Goal: Task Accomplishment & Management: Use online tool/utility

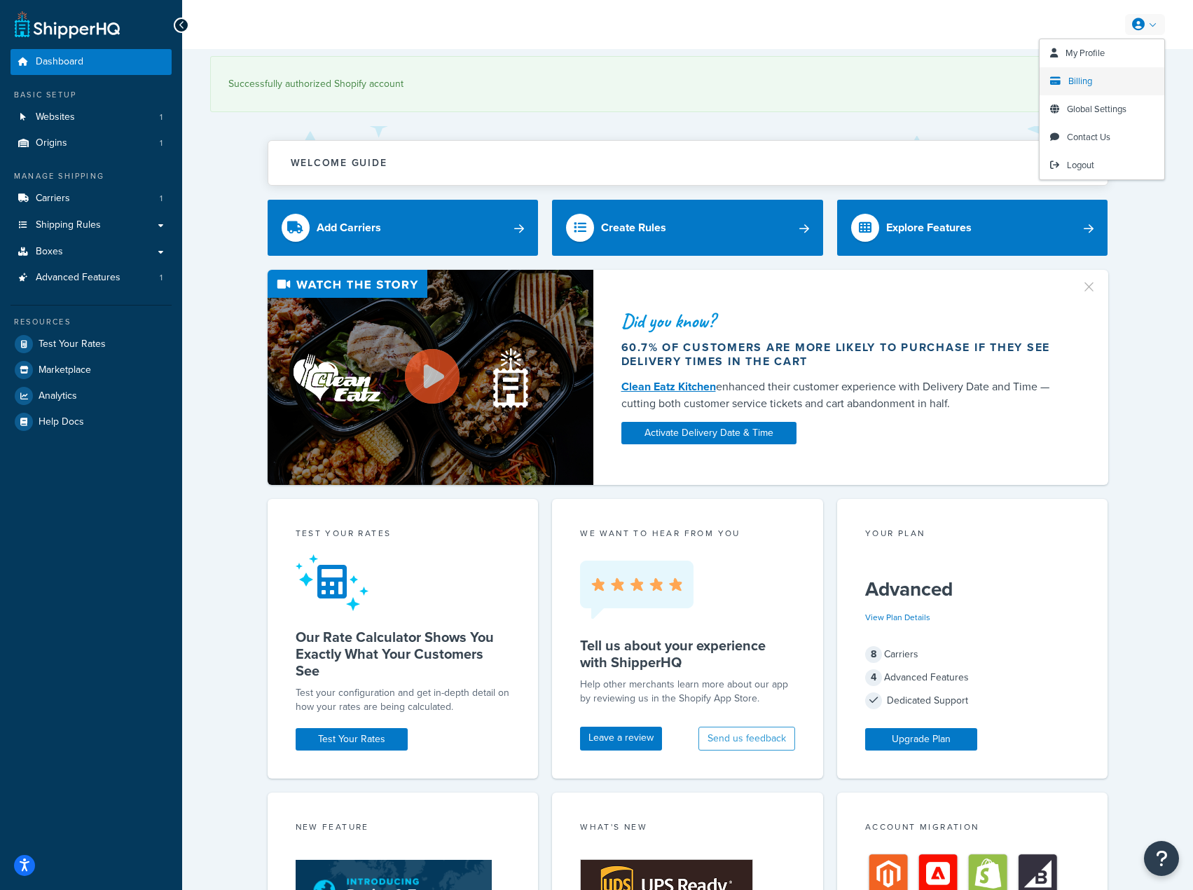
click at [1090, 78] on span "Billing" at bounding box center [1081, 80] width 24 height 13
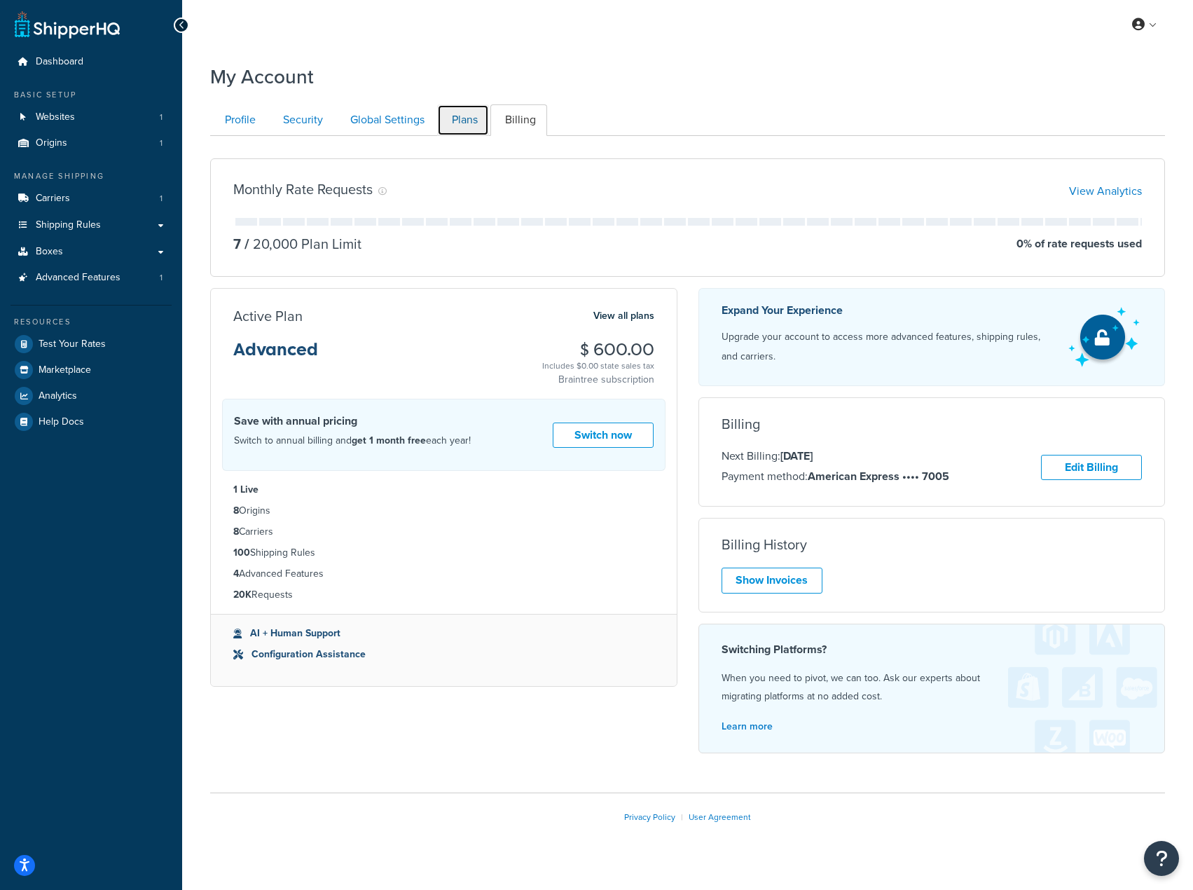
click at [466, 128] on link "Plans" at bounding box center [463, 120] width 52 height 32
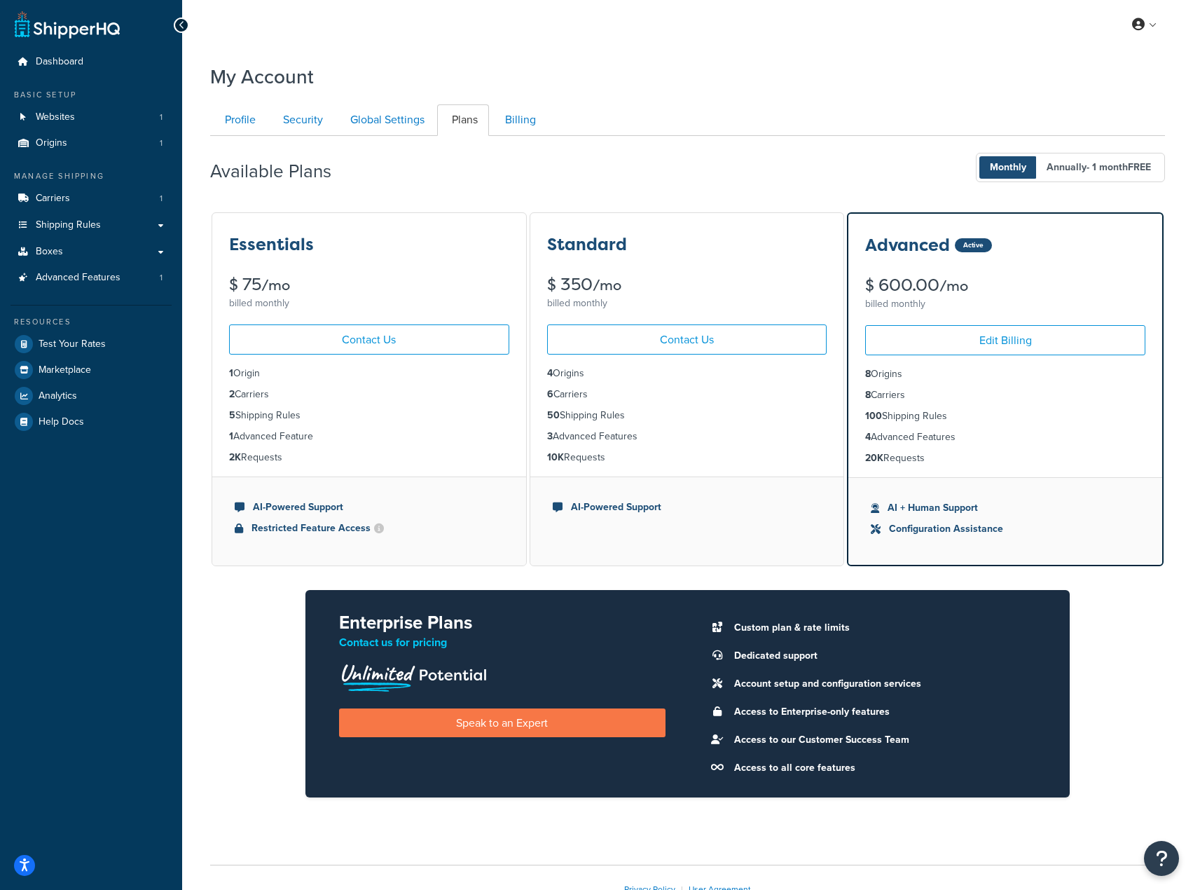
scroll to position [93, 0]
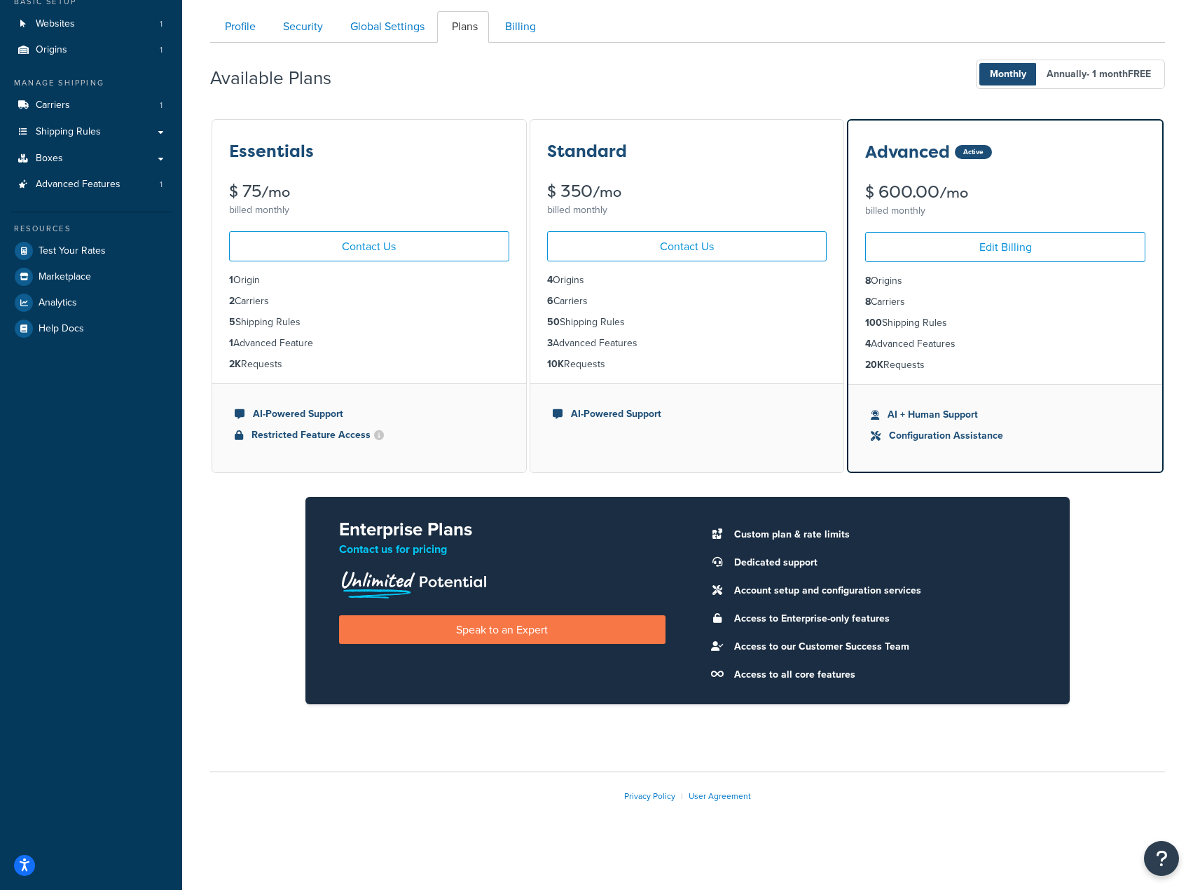
click at [275, 514] on div "Essentials $ 75 /mo billed monthly Contact Us 1 Origin 2 Carriers 5 Shipping Ru…" at bounding box center [687, 423] width 955 height 610
drag, startPoint x: 434, startPoint y: 437, endPoint x: 408, endPoint y: 368, distance: 74.3
click at [333, 354] on div "Essentials $ 75 /mo billed monthly Contact Us 1 Origin 2 Carriers 5 Shipping Ru…" at bounding box center [369, 296] width 315 height 355
click at [437, 378] on ul "1 Origin 2 Carriers 5 Shipping Rules 1 Advanced Feature 2K Requests" at bounding box center [369, 322] width 314 height 122
click at [634, 452] on ul "AI-Powered Support" at bounding box center [687, 427] width 314 height 89
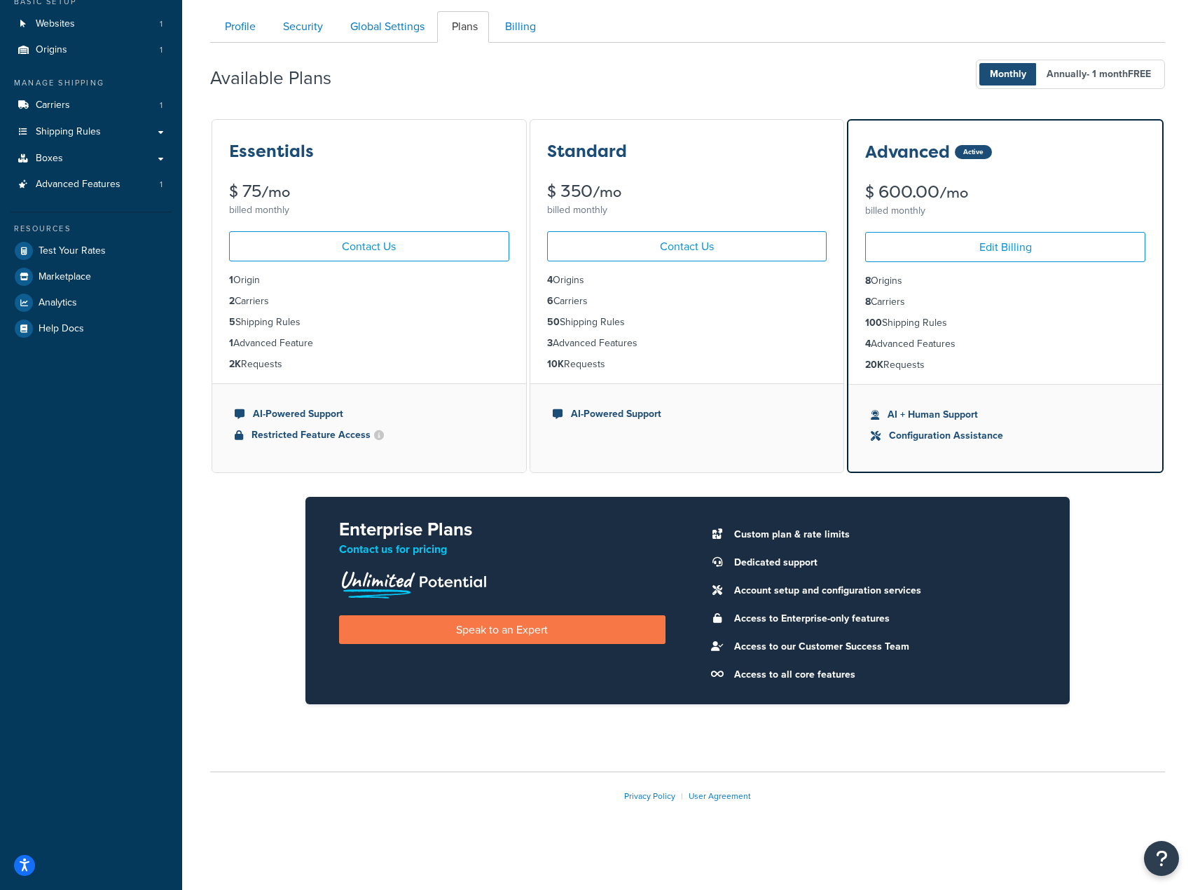
drag, startPoint x: 634, startPoint y: 452, endPoint x: 483, endPoint y: 401, distance: 159.8
click at [457, 376] on div "Essentials $ 75 /mo billed monthly Contact Us 1 Origin 2 Carriers 5 Shipping Ru…" at bounding box center [687, 423] width 955 height 610
click at [490, 414] on li "AI-Powered Support" at bounding box center [369, 413] width 269 height 15
click at [55, 181] on span "Advanced Features" at bounding box center [78, 185] width 85 height 12
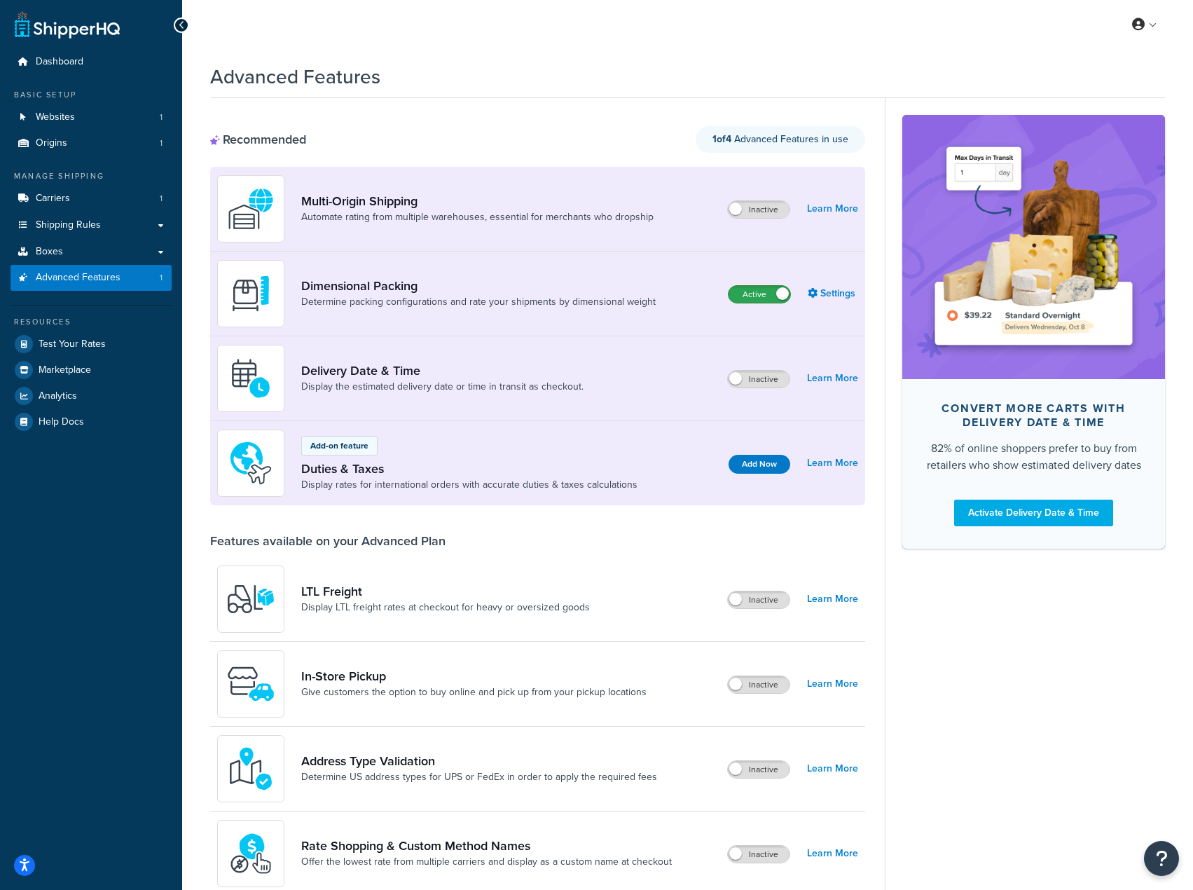
click at [759, 298] on label "Active" at bounding box center [760, 294] width 62 height 17
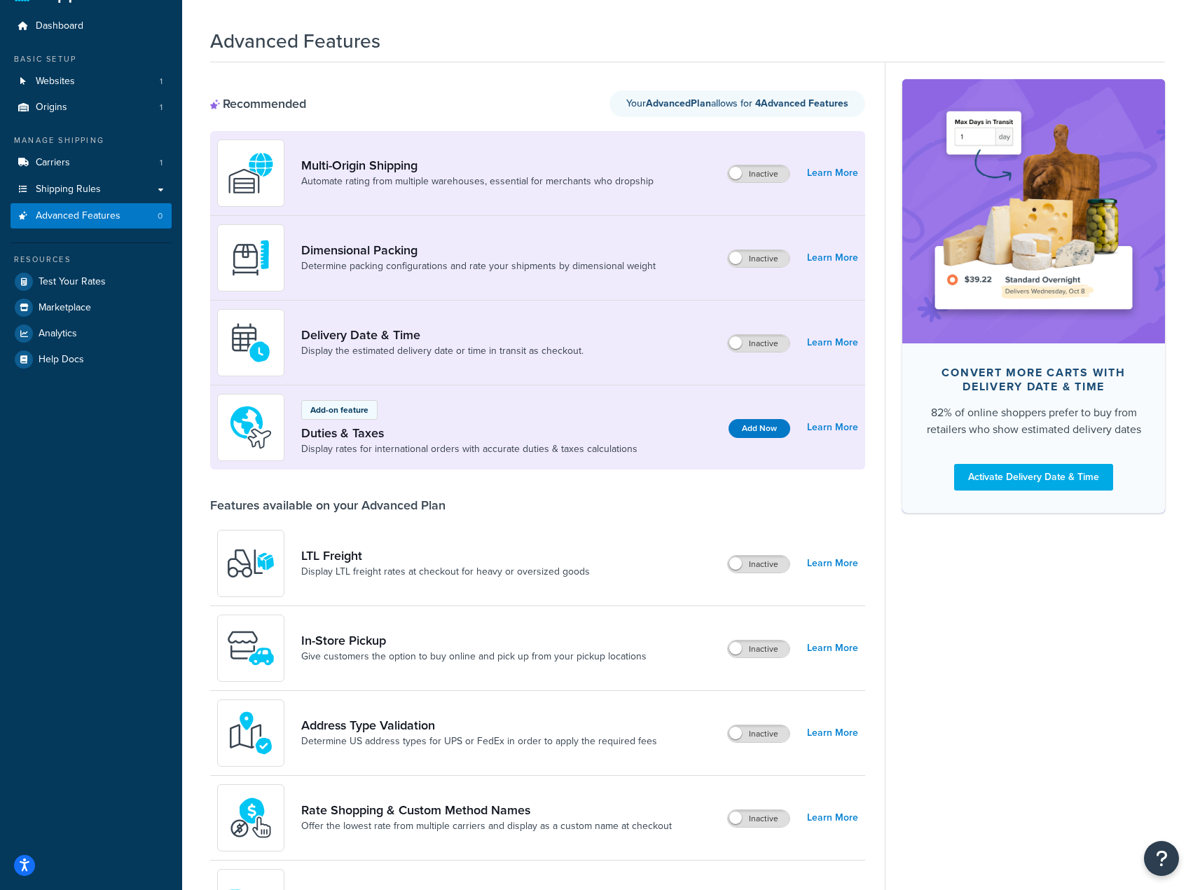
scroll to position [70, 0]
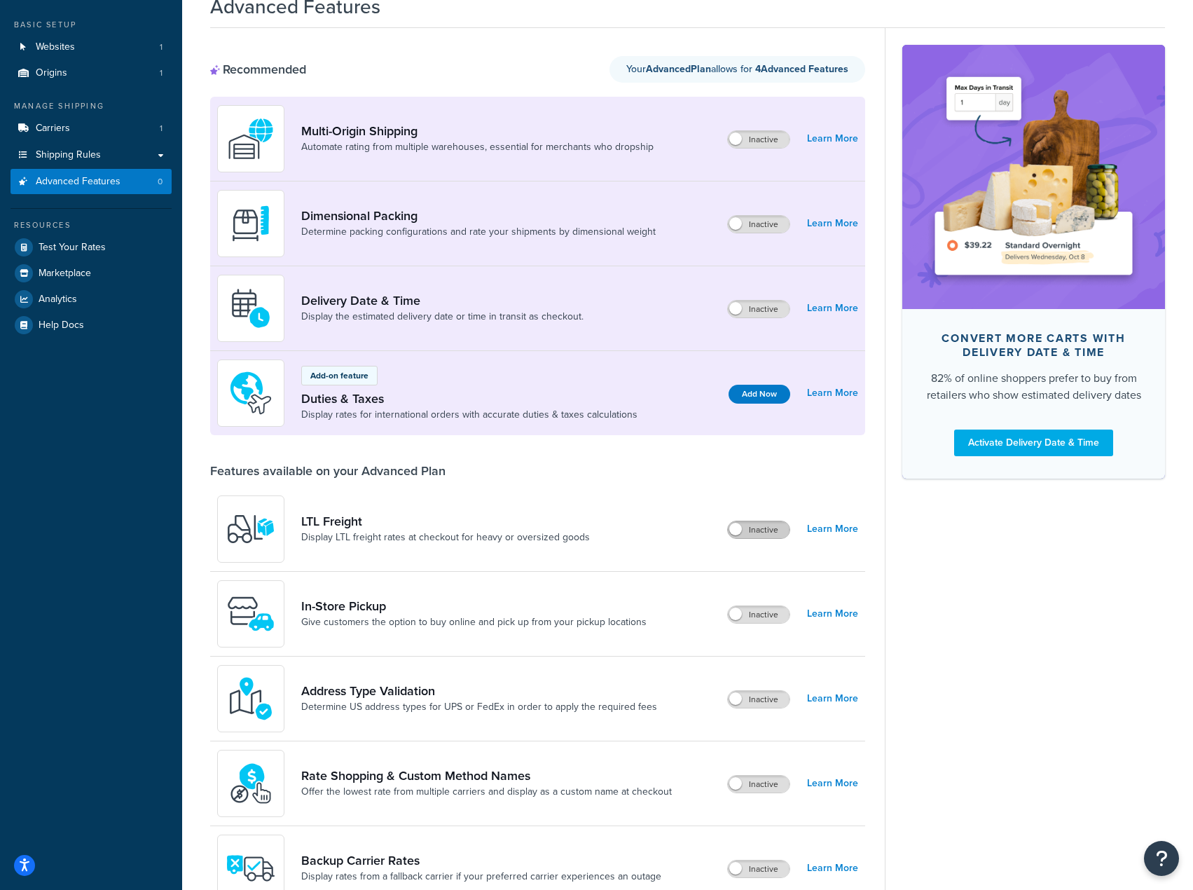
click at [760, 527] on label "Inactive" at bounding box center [759, 529] width 62 height 17
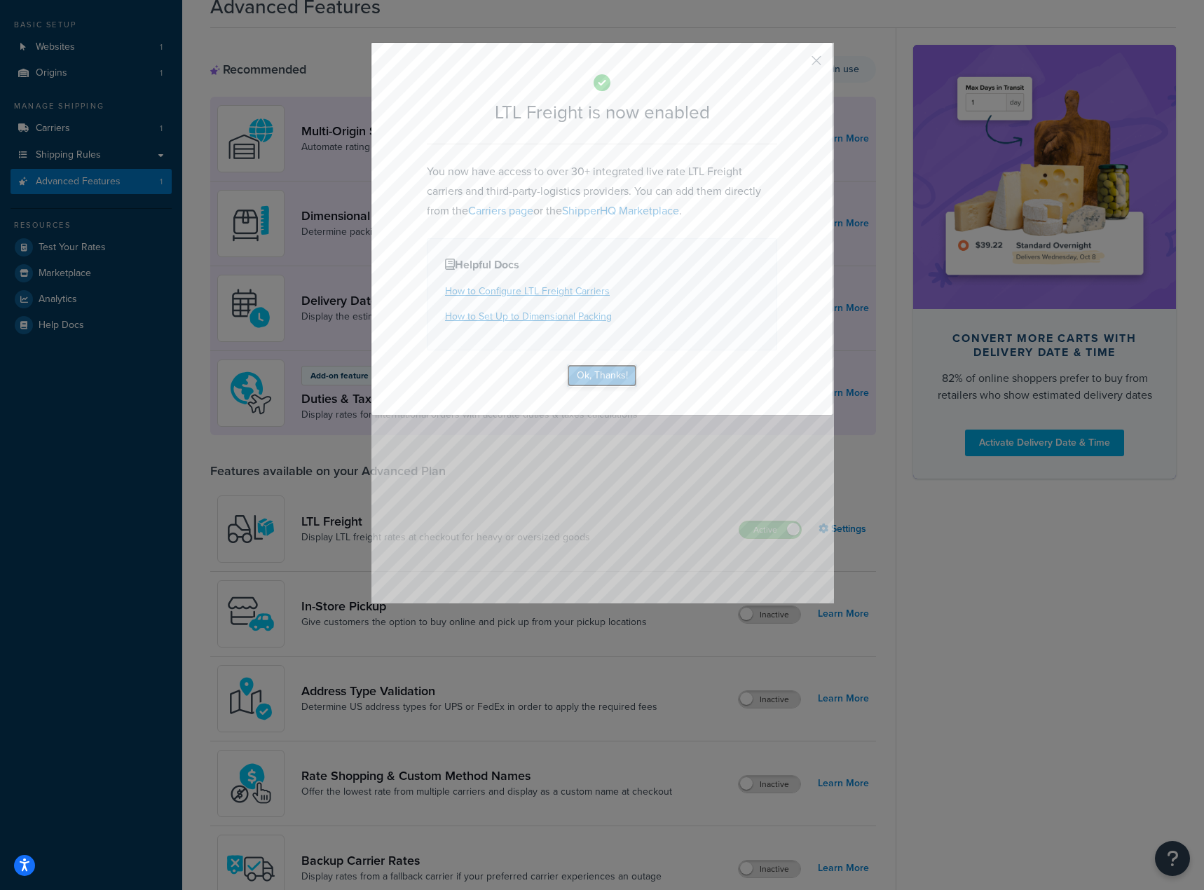
click at [610, 377] on button "Ok, Thanks!" at bounding box center [602, 375] width 70 height 22
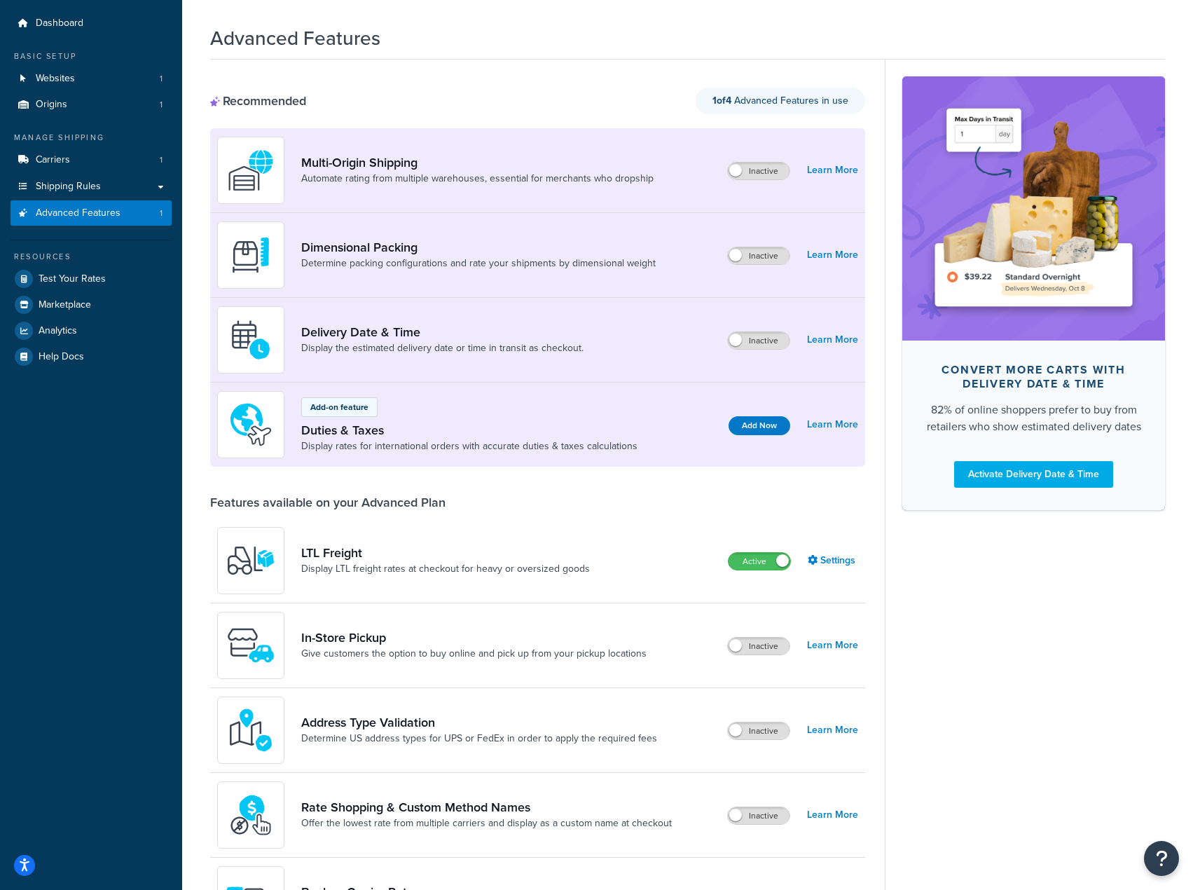
scroll to position [0, 0]
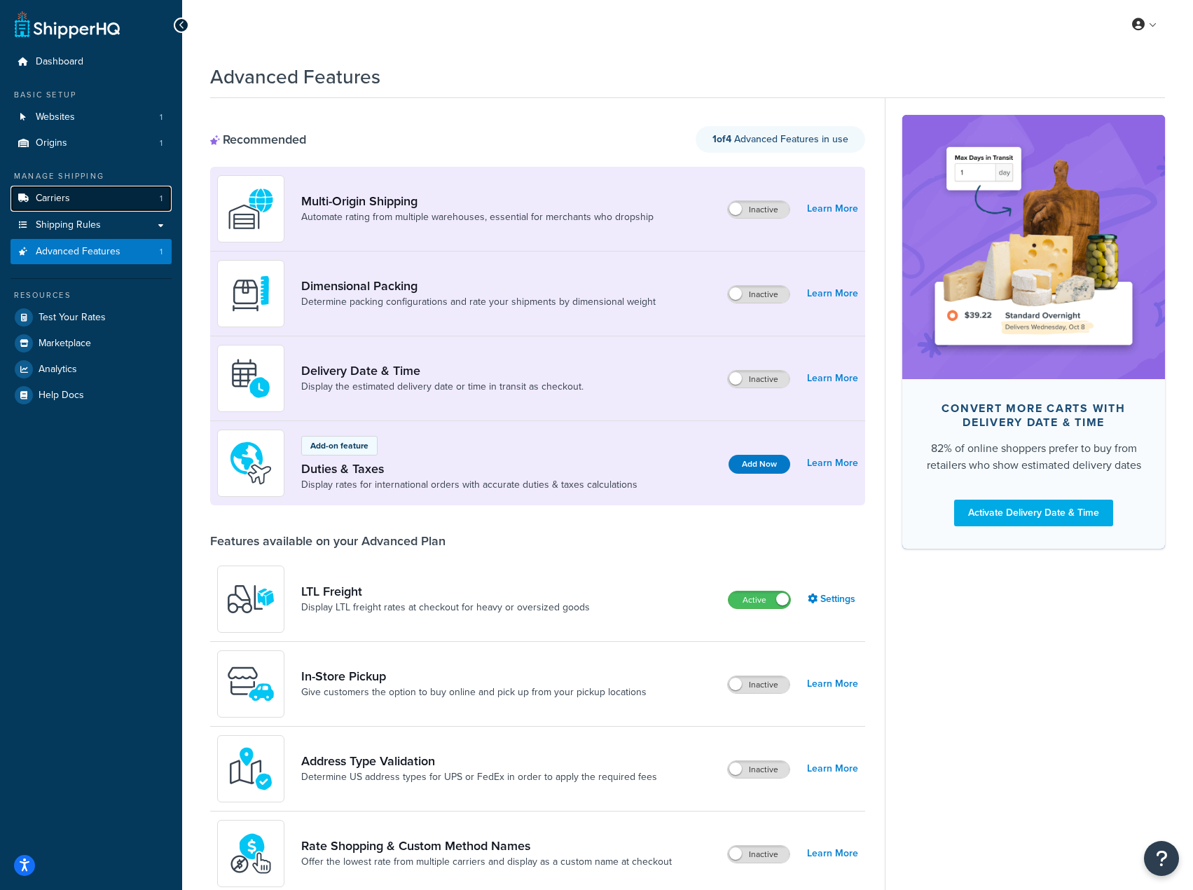
click at [102, 194] on link "Carriers 1" at bounding box center [91, 199] width 161 height 26
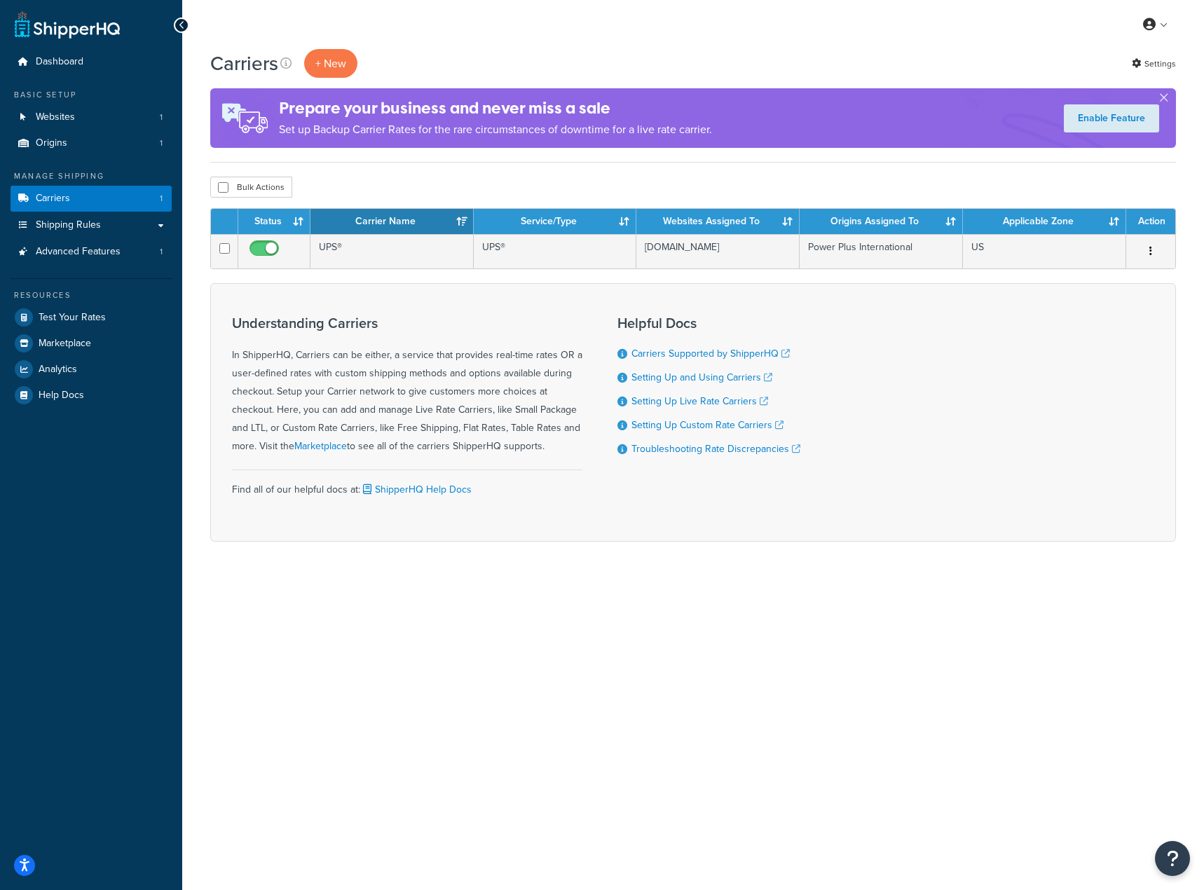
click at [389, 178] on div "Bulk Actions Duplicate Delete" at bounding box center [693, 187] width 966 height 21
click at [336, 73] on button "+ New" at bounding box center [330, 63] width 53 height 29
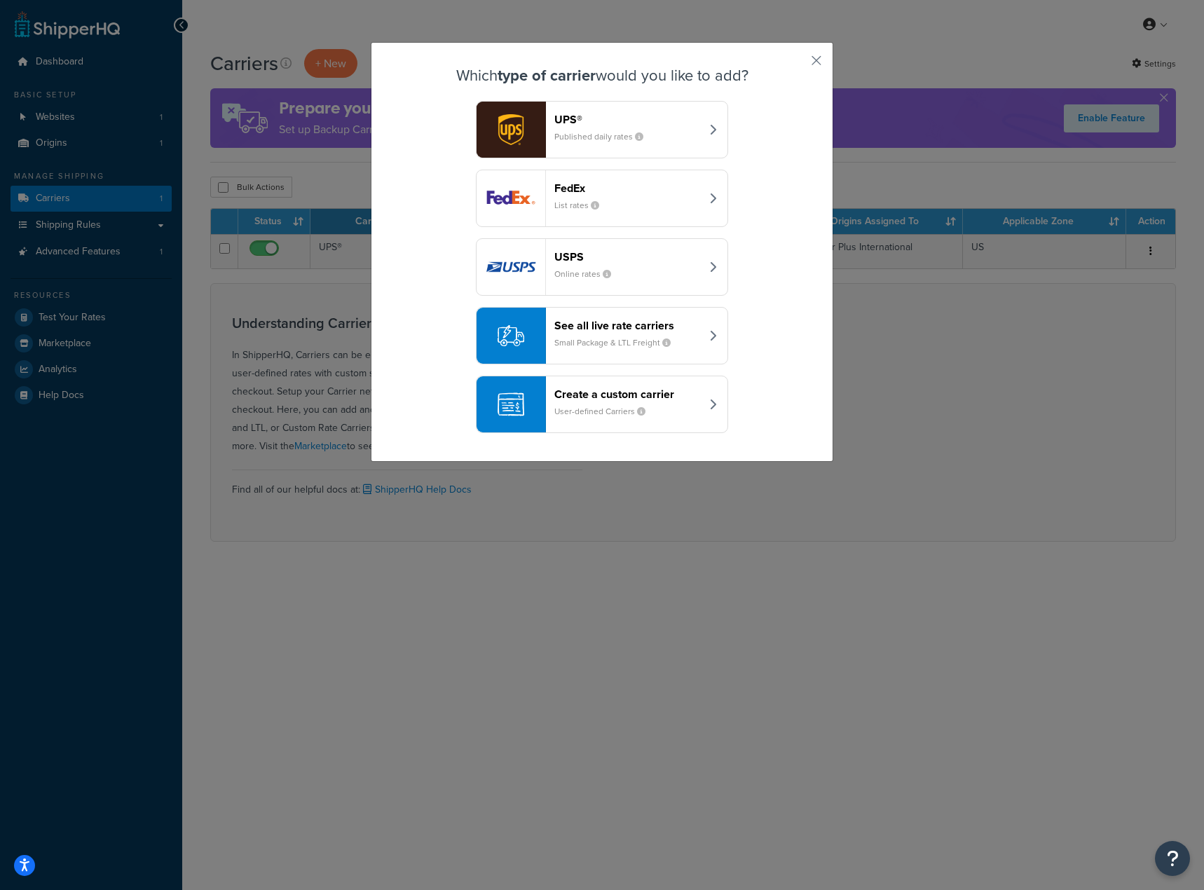
click at [802, 364] on div "Which type of carrier would you like to add? UPS® Published daily rates FedEx L…" at bounding box center [602, 252] width 462 height 420
click at [696, 397] on button "Create a custom carrier User-defined Carriers" at bounding box center [602, 404] width 252 height 57
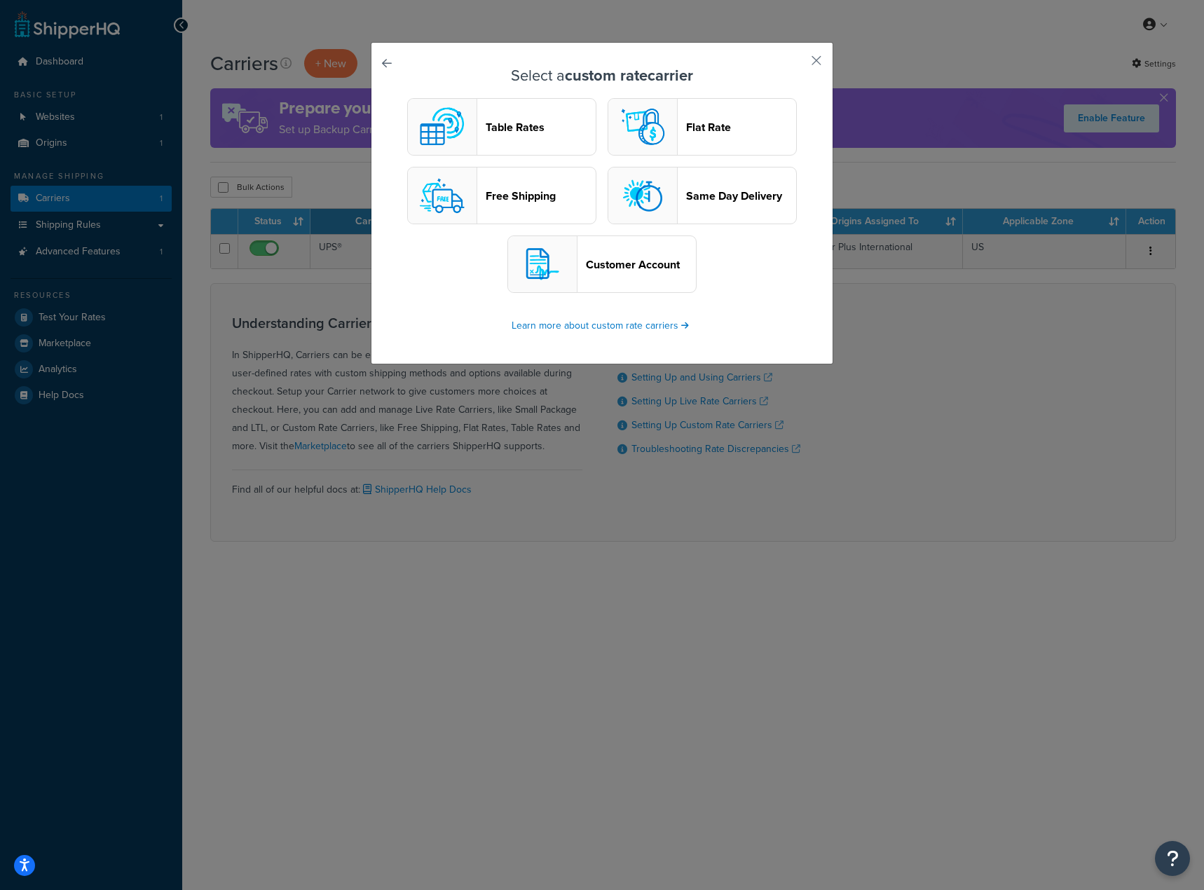
click at [406, 67] on link at bounding box center [406, 67] width 0 height 0
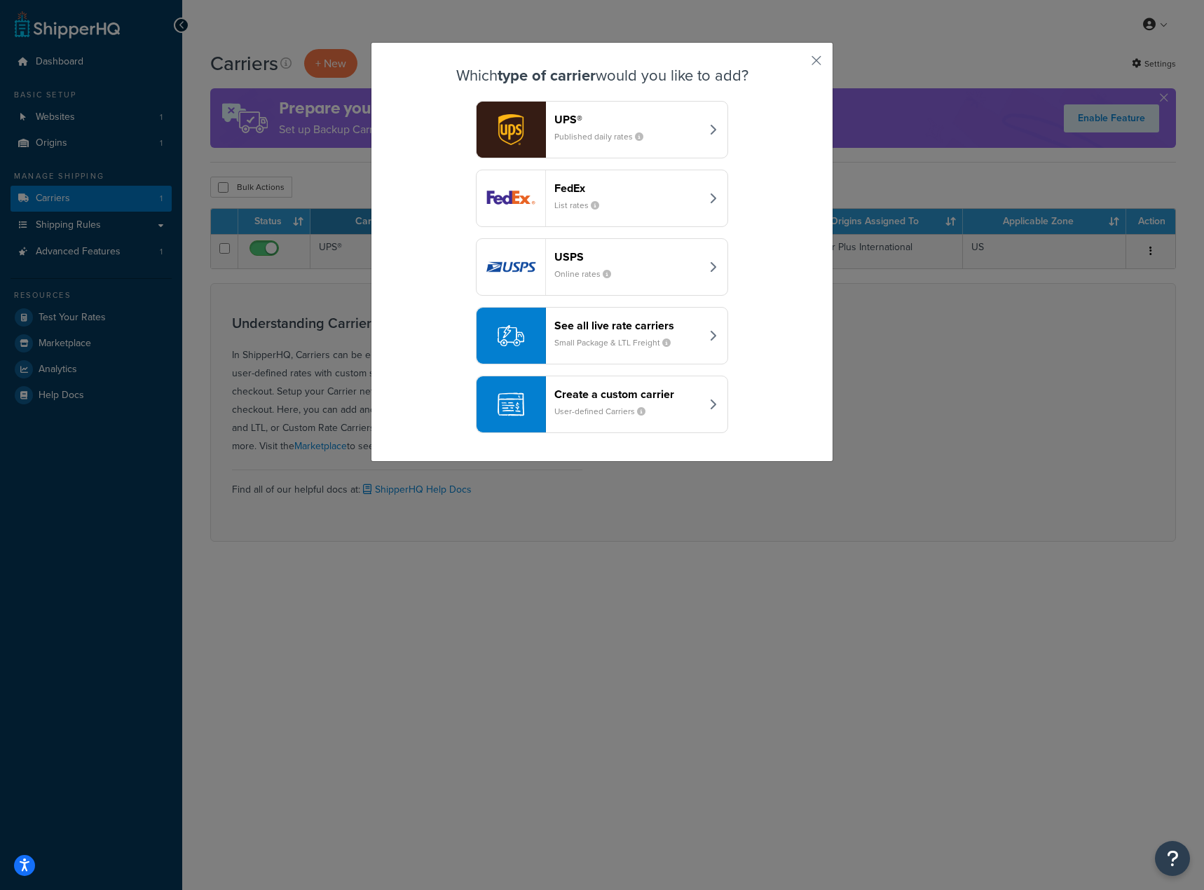
click at [666, 331] on div "See all live rate carriers Small Package & LTL Freight" at bounding box center [627, 336] width 146 height 34
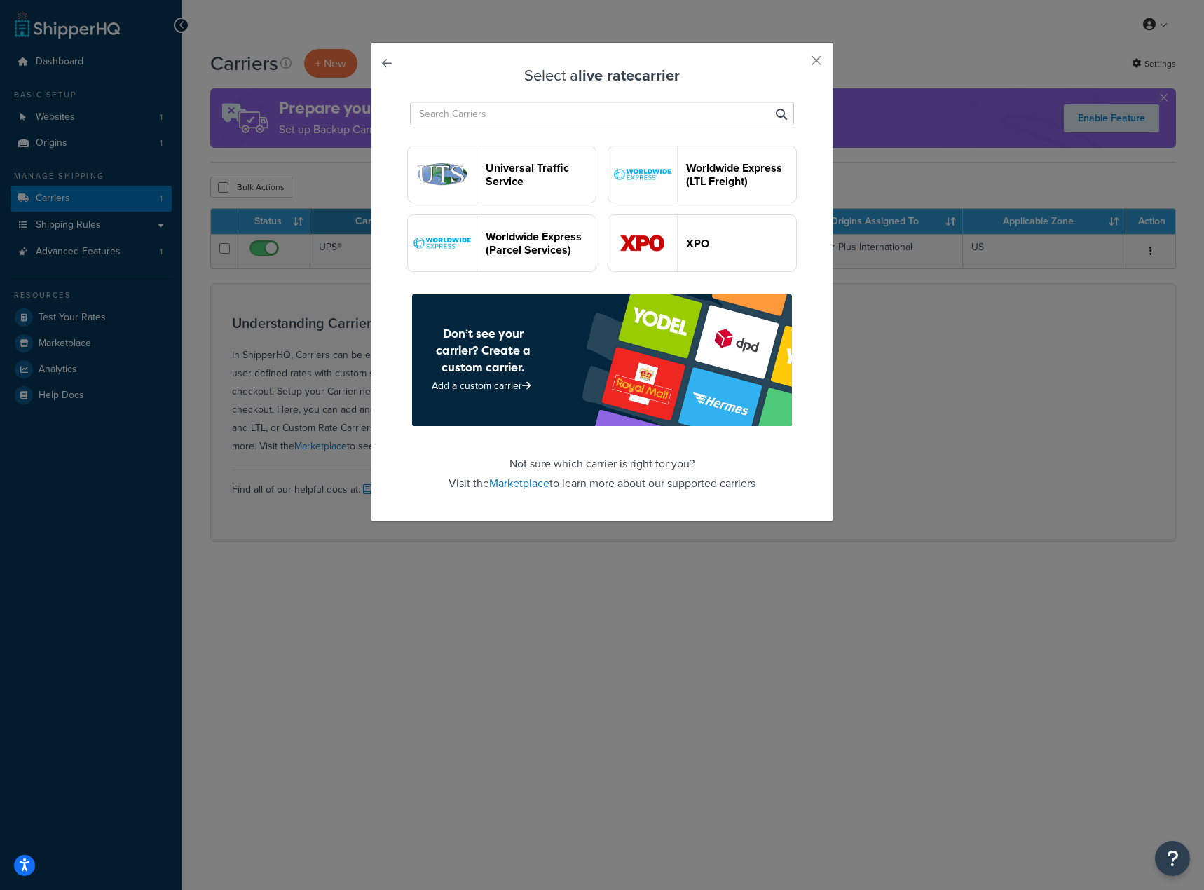
scroll to position [1752, 0]
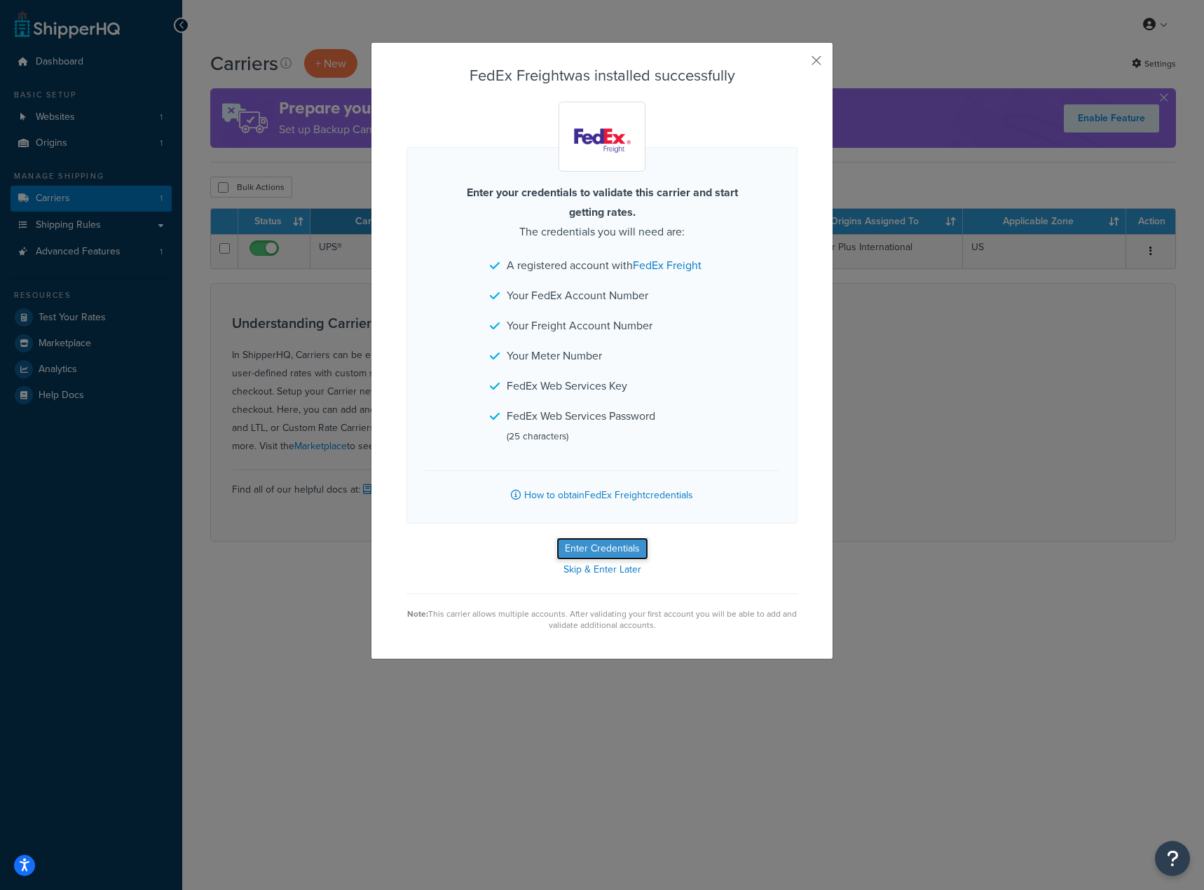
click at [602, 547] on button "Enter Credentials" at bounding box center [602, 548] width 92 height 22
select select "PALLET"
select select "US"
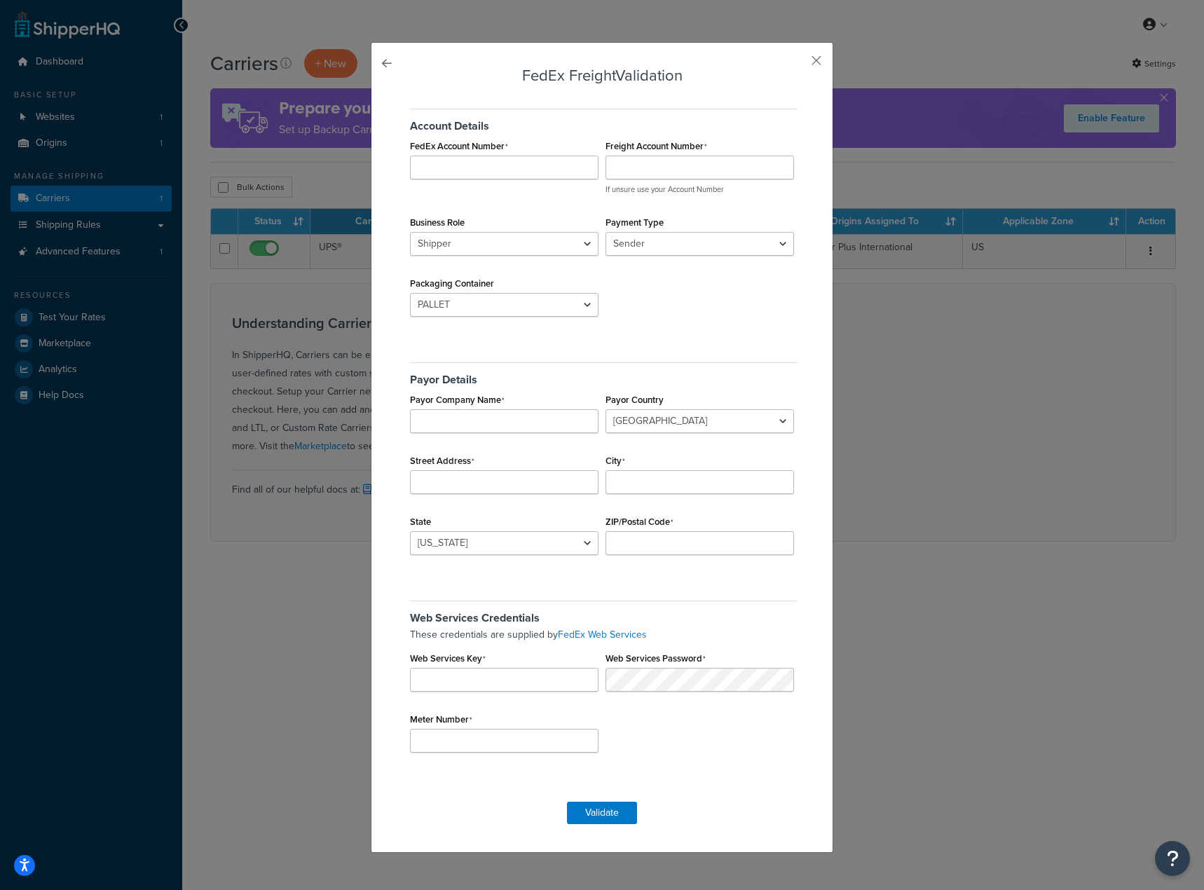
click at [661, 317] on div "Account Details FedEx Account Number Freight Account Number If unsure use your …" at bounding box center [601, 216] width 391 height 236
click at [490, 177] on input "FedEx Account Number" at bounding box center [504, 168] width 188 height 24
click at [715, 334] on div "Account Details FedEx Account Number Required Freight Account Number If unsure …" at bounding box center [601, 216] width 391 height 236
click at [554, 165] on input "FedEx Account Number" at bounding box center [504, 168] width 188 height 24
type input "236632458"
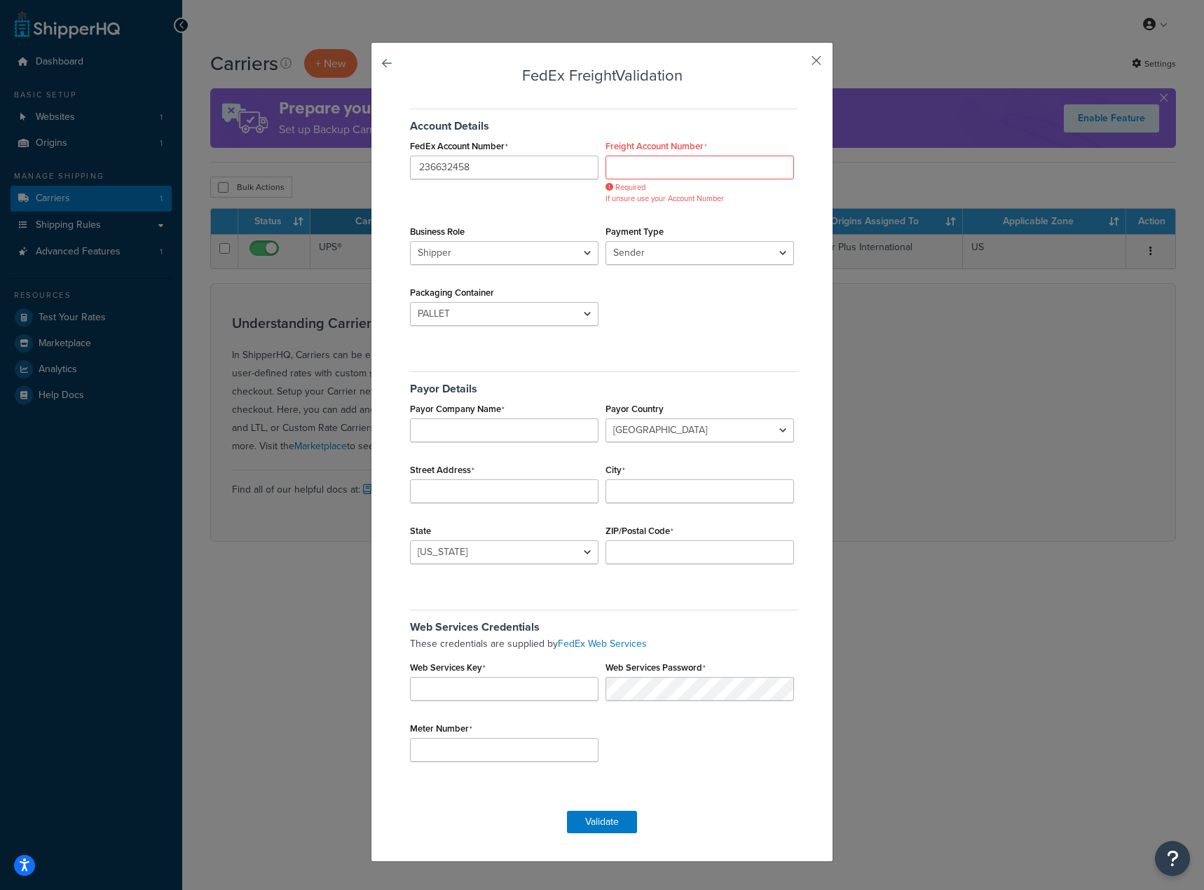
drag, startPoint x: 815, startPoint y: 50, endPoint x: 816, endPoint y: 60, distance: 10.6
click at [815, 50] on div "FedEx Freight Validation Account Details FedEx Account Number 236632458 Freight…" at bounding box center [602, 452] width 462 height 820
click at [797, 64] on button "button" at bounding box center [796, 66] width 4 height 4
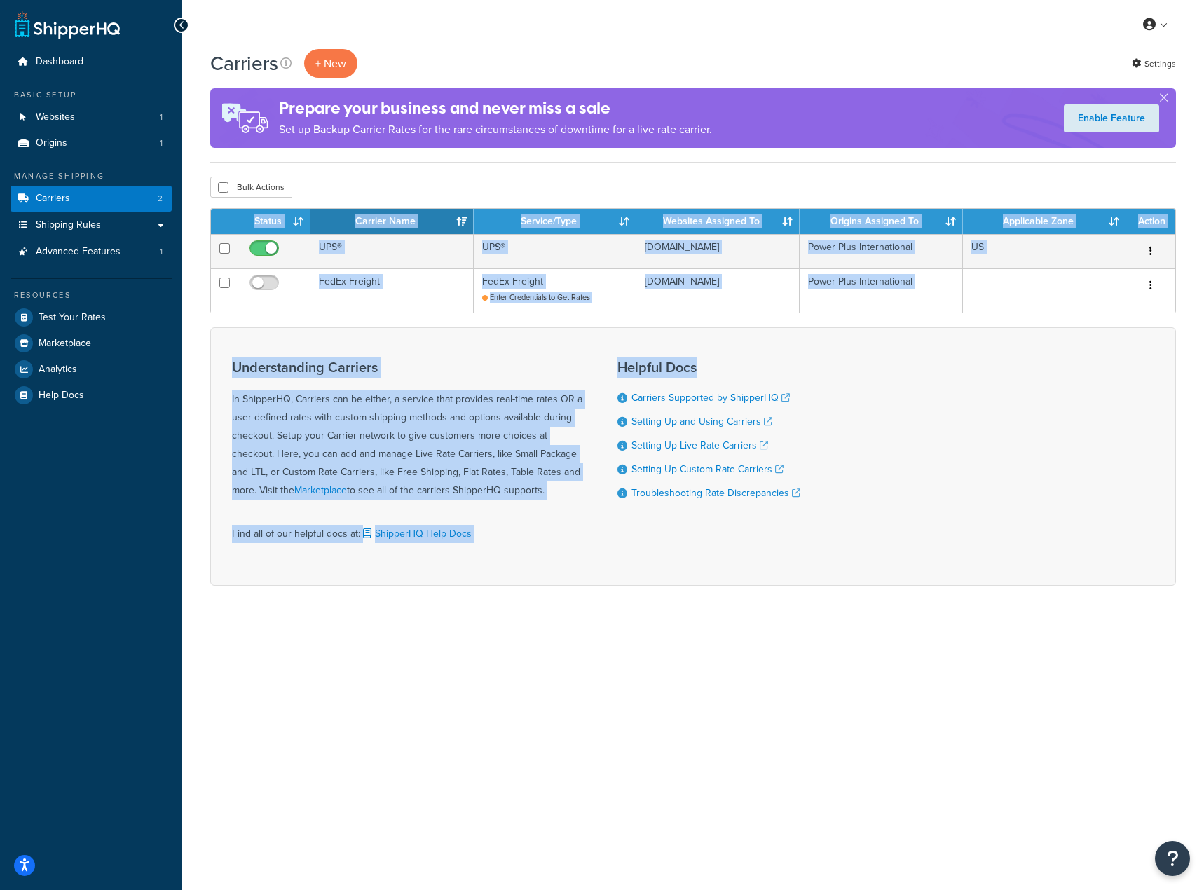
drag, startPoint x: 899, startPoint y: 350, endPoint x: 900, endPoint y: 370, distance: 20.3
click at [797, 231] on form "Status Carrier Name Service/Type Websites Assigned To Origins Assigned To Appli…" at bounding box center [693, 397] width 966 height 378
click at [902, 373] on div "Understanding Carriers In ShipperHQ, Carriers can be either, a service that pro…" at bounding box center [693, 456] width 966 height 259
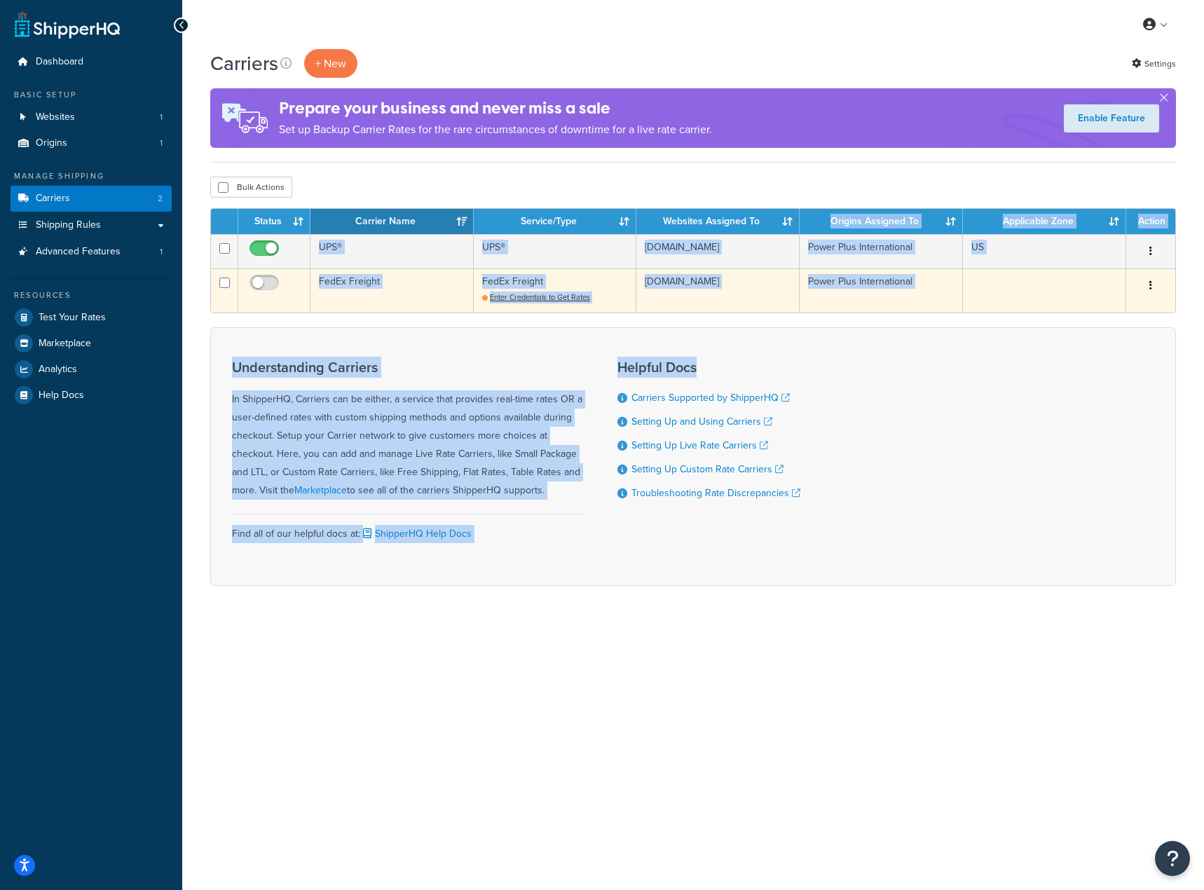
click at [1003, 293] on td at bounding box center [1044, 290] width 163 height 44
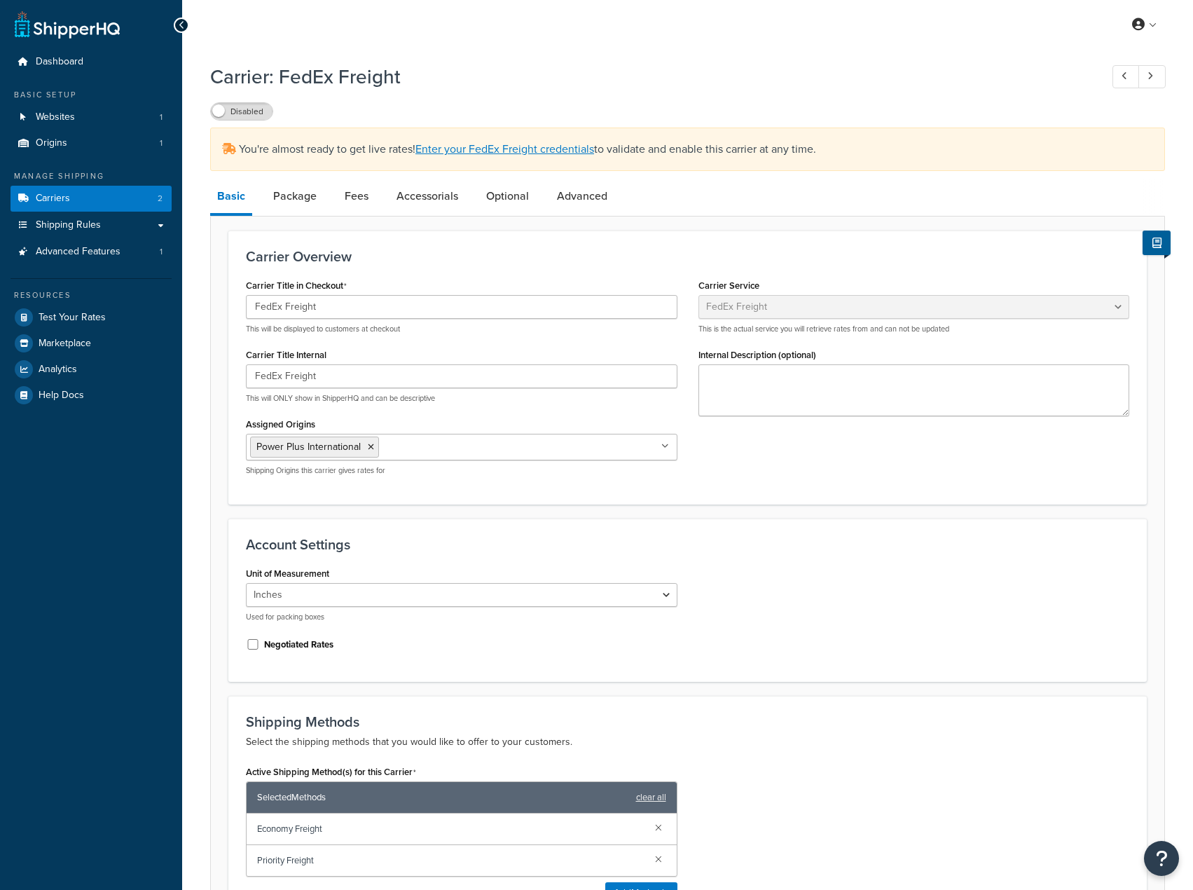
select select "fedExFreight"
click at [296, 203] on link "Package" at bounding box center [294, 196] width 57 height 34
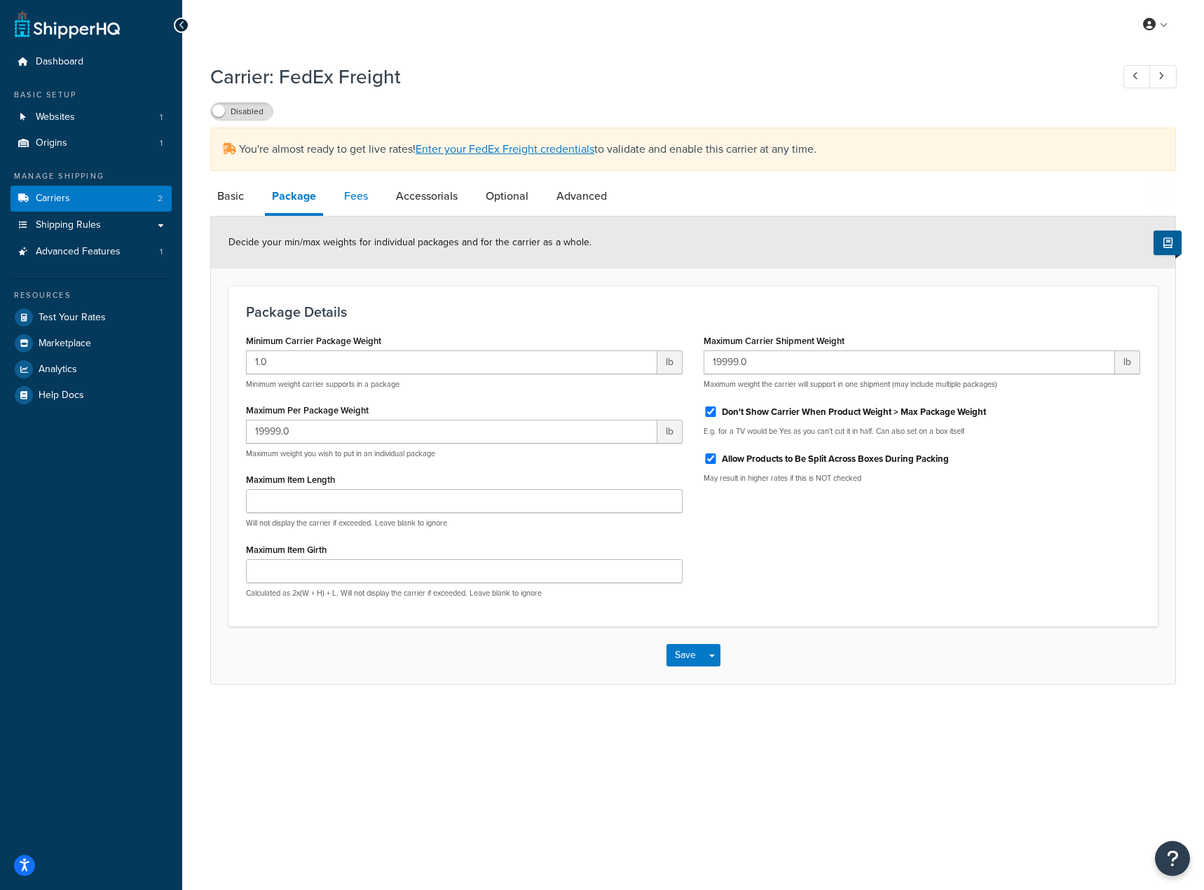
click at [356, 204] on link "Fees" at bounding box center [356, 196] width 38 height 34
select select "AFTER"
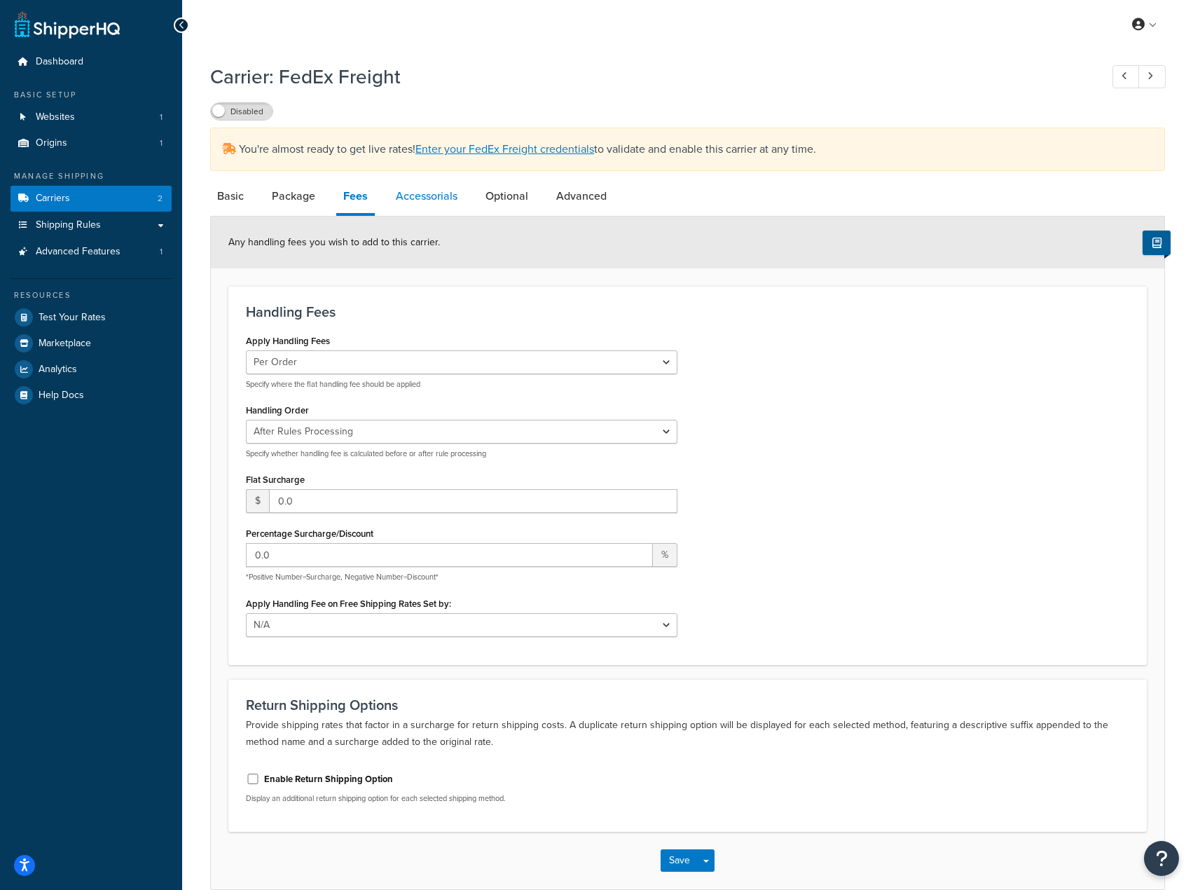
click at [420, 197] on link "Accessorials" at bounding box center [427, 196] width 76 height 34
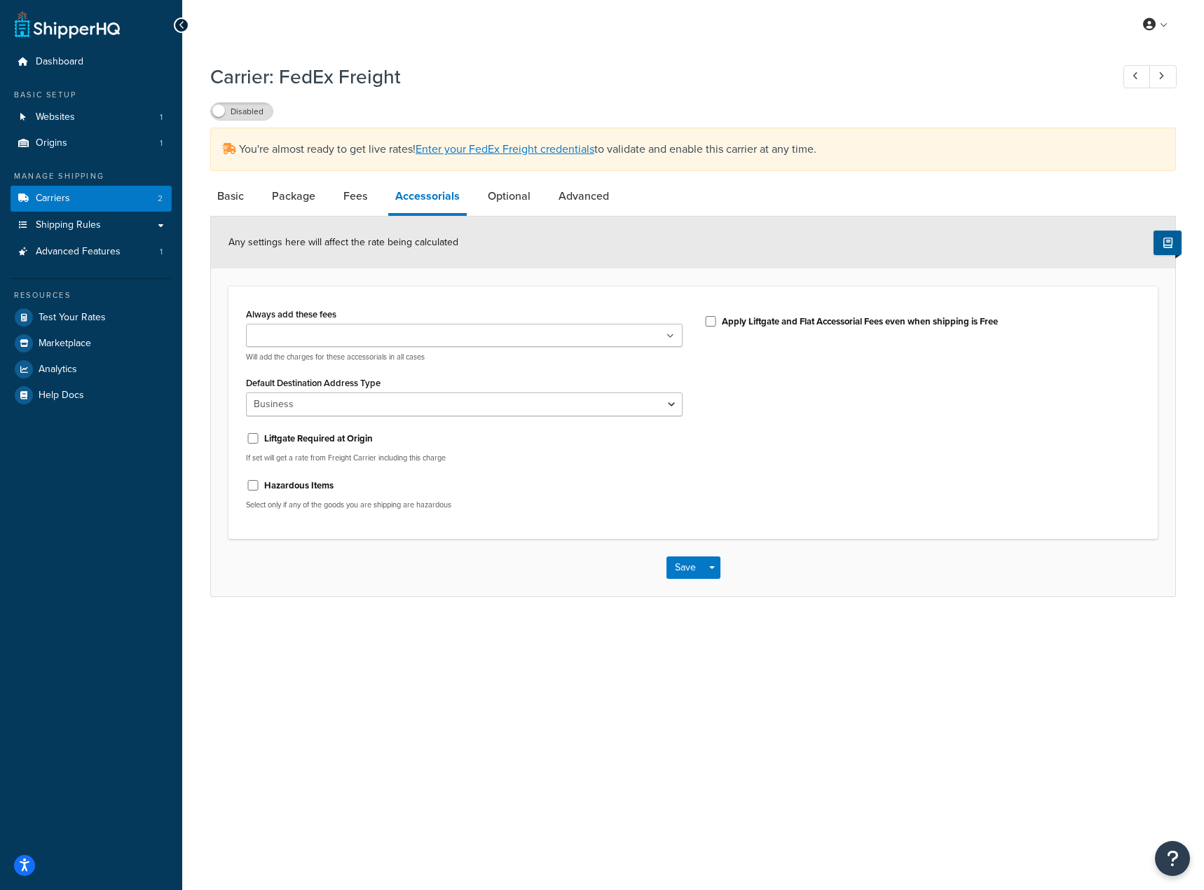
click at [324, 427] on div "Liftgate Required at Origin" at bounding box center [464, 437] width 437 height 21
click at [317, 445] on label "Liftgate Required at Origin" at bounding box center [318, 438] width 109 height 13
click at [260, 444] on input "Liftgate Required at Origin" at bounding box center [253, 438] width 14 height 11
click at [310, 446] on div "Liftgate Required at Origin" at bounding box center [464, 437] width 437 height 21
drag, startPoint x: 320, startPoint y: 423, endPoint x: 289, endPoint y: 446, distance: 39.1
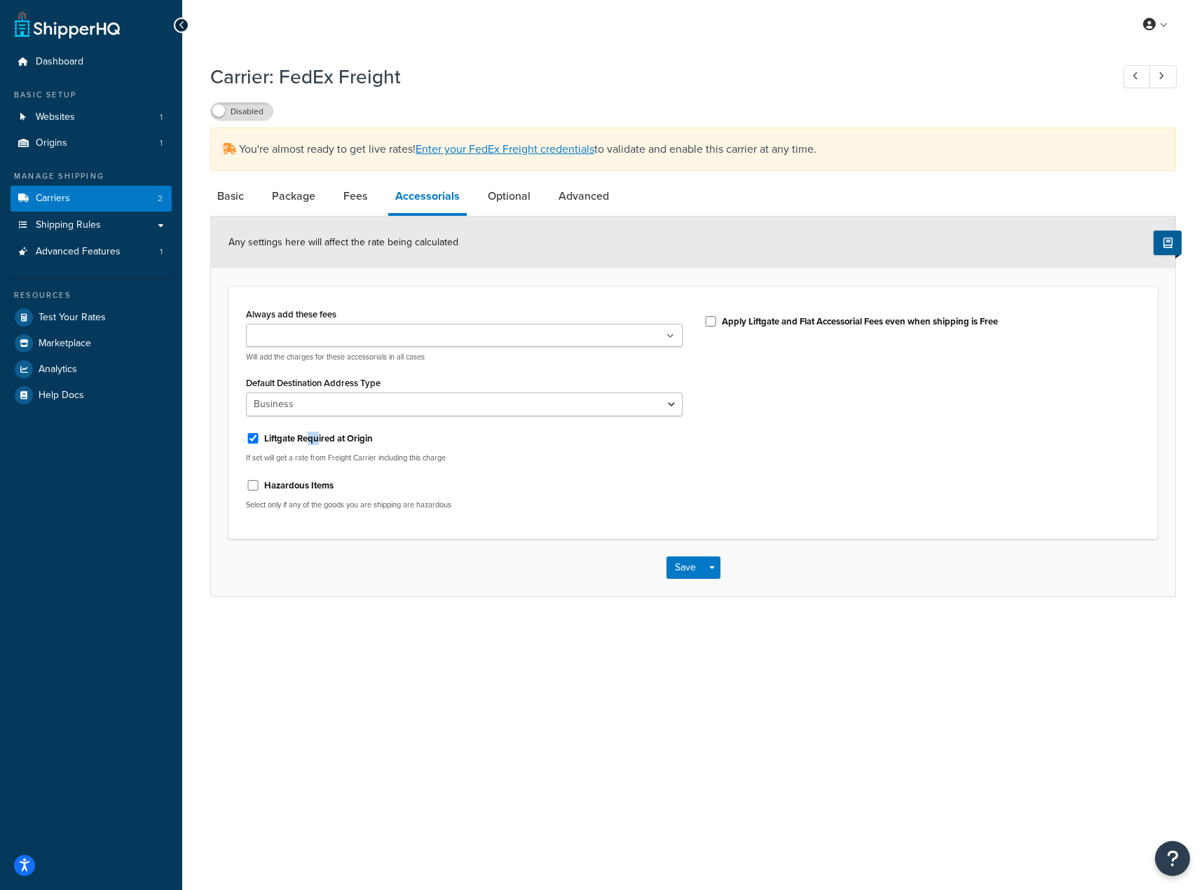
click at [306, 436] on div "Always add these fees Liftgate Address Type Scheduled Appointment Inside Delive…" at bounding box center [464, 412] width 458 height 217
click at [289, 445] on label "Liftgate Required at Origin" at bounding box center [318, 438] width 109 height 13
click at [260, 444] on input "Liftgate Required at Origin" at bounding box center [253, 438] width 14 height 11
checkbox input "false"
click at [556, 344] on ul at bounding box center [464, 335] width 437 height 23
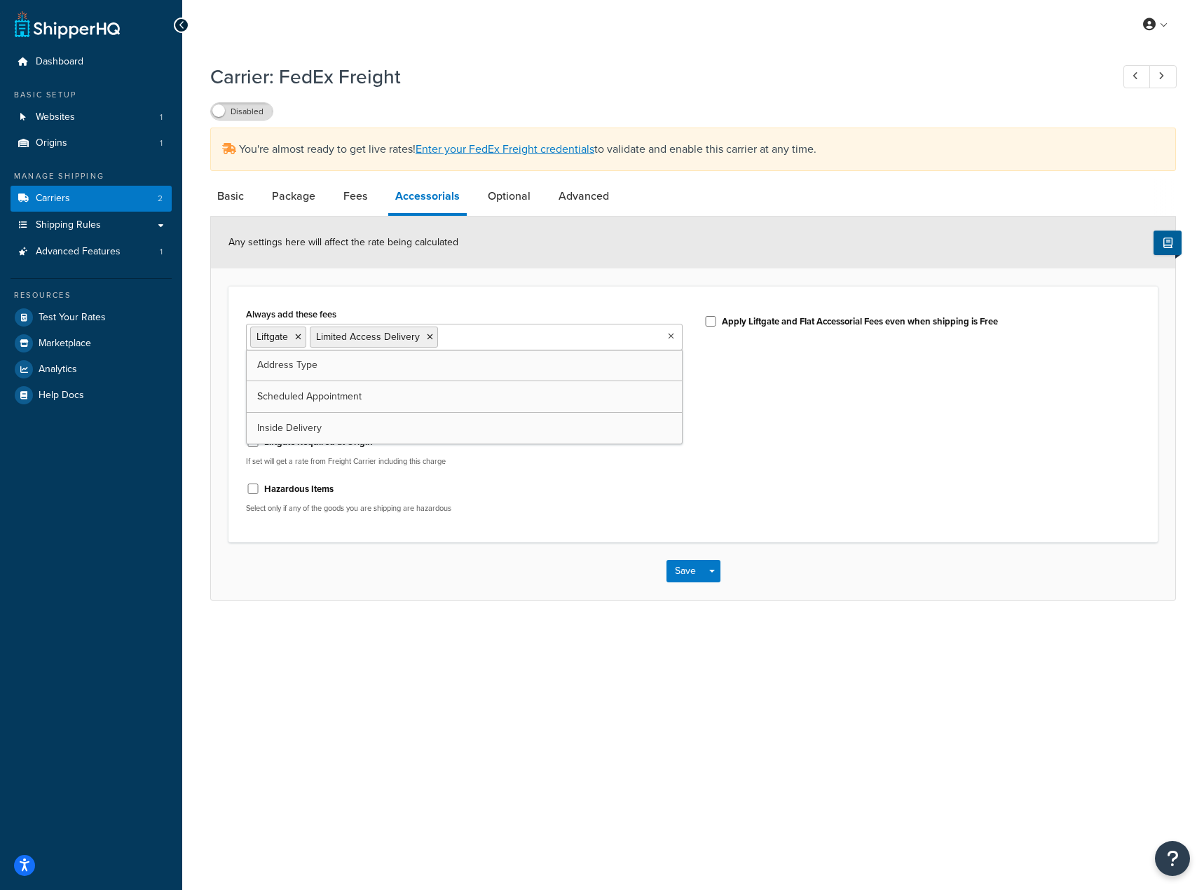
click at [827, 432] on div "Always add these fees Liftgate Limited Access Delivery Address Type Scheduled A…" at bounding box center [692, 414] width 915 height 221
click at [488, 202] on link "Optional" at bounding box center [509, 196] width 57 height 34
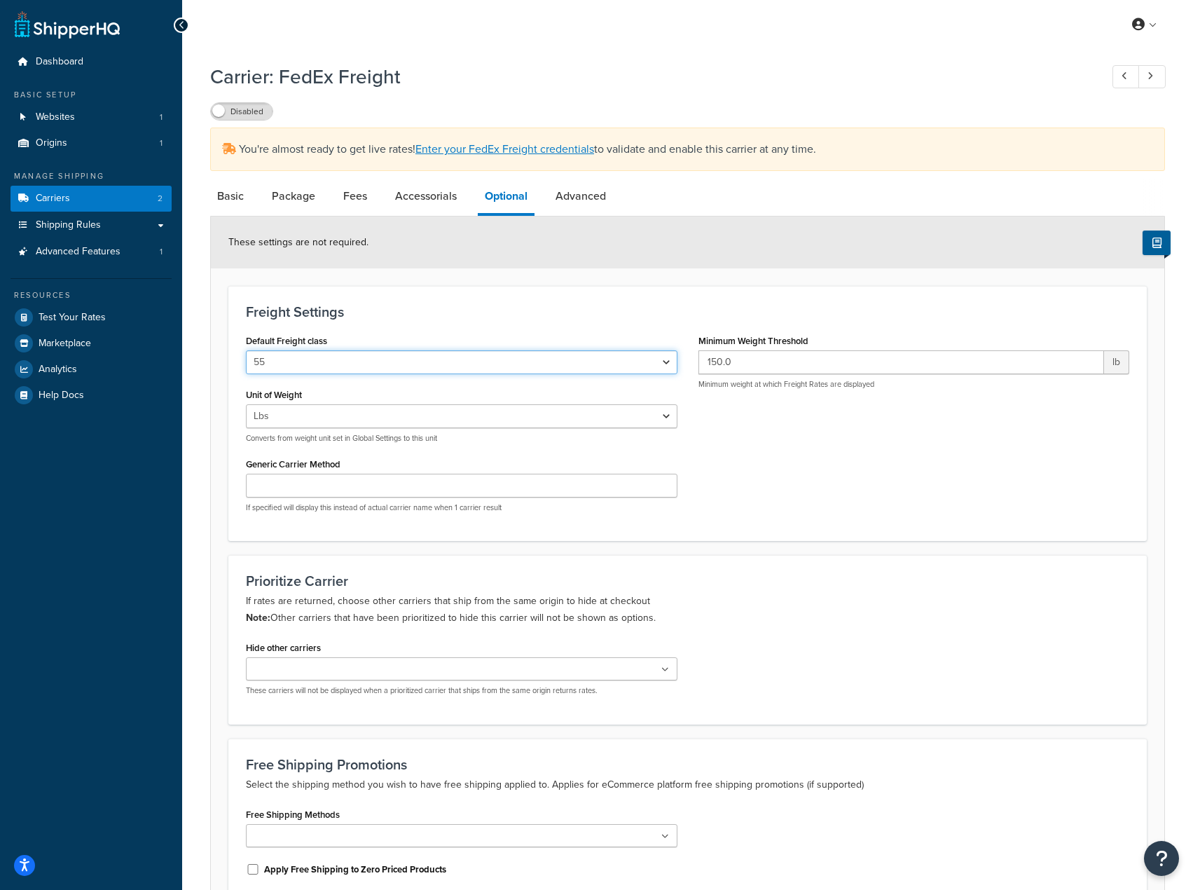
click at [465, 366] on select "50 55 60 65 70 77.5 85 92.5 100 110 125 150 175 200 250 300 400 500" at bounding box center [462, 362] width 432 height 24
select select "85"
click at [246, 351] on select "50 55 60 65 70 77.5 85 92.5 100 110 125 150 175 200 250 300 400 500" at bounding box center [462, 362] width 432 height 24
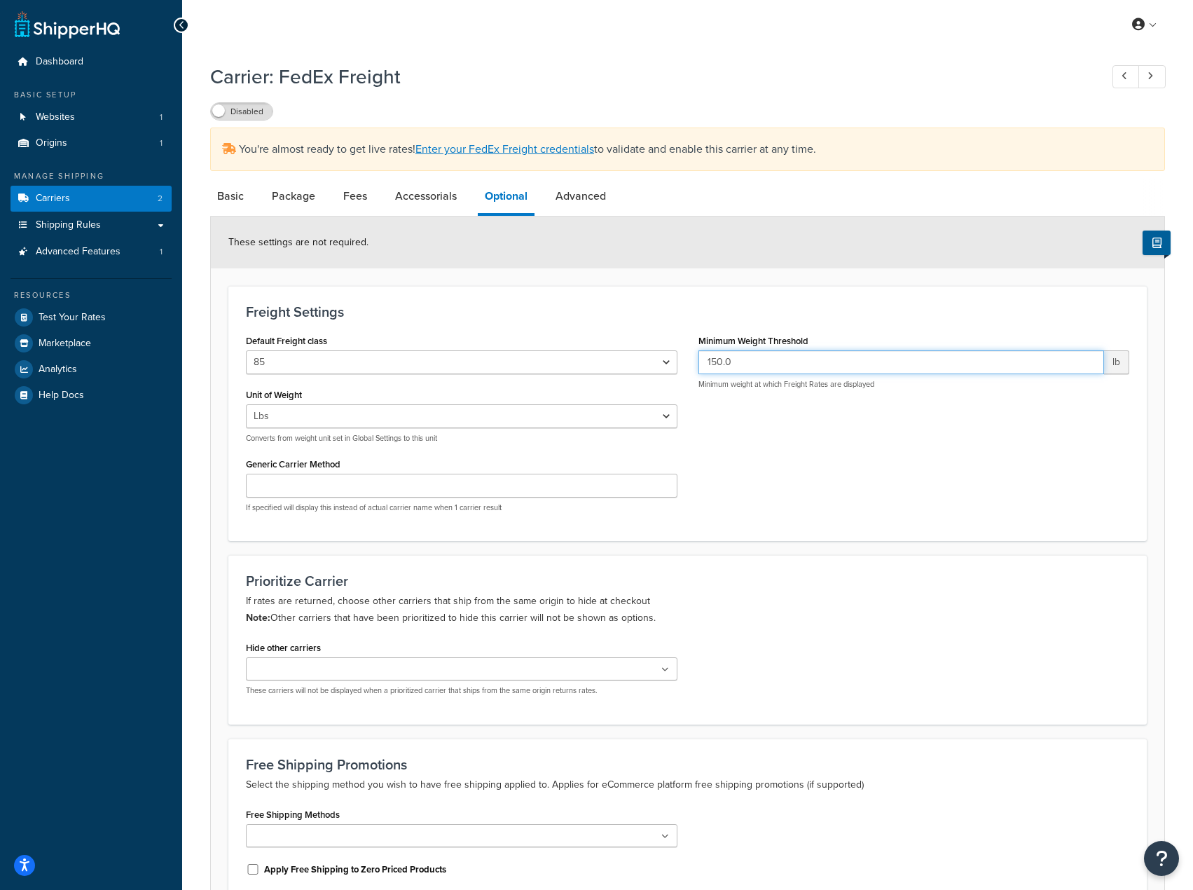
click at [764, 369] on input "150.0" at bounding box center [902, 362] width 406 height 24
type input "65"
click at [732, 479] on div "Default Freight class 50 55 60 65 70 77.5 85 92.5 100 110 125 150 175 200 250 3…" at bounding box center [687, 427] width 905 height 193
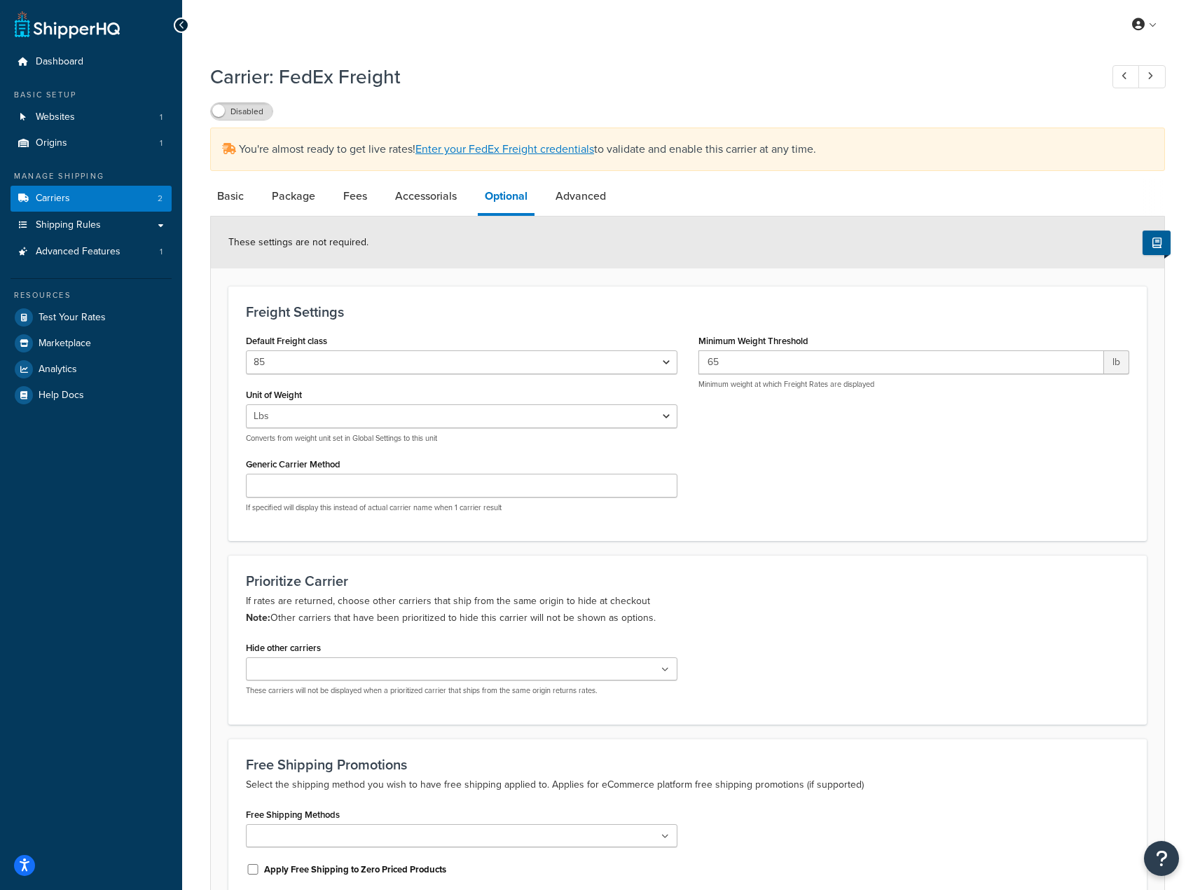
scroll to position [70, 0]
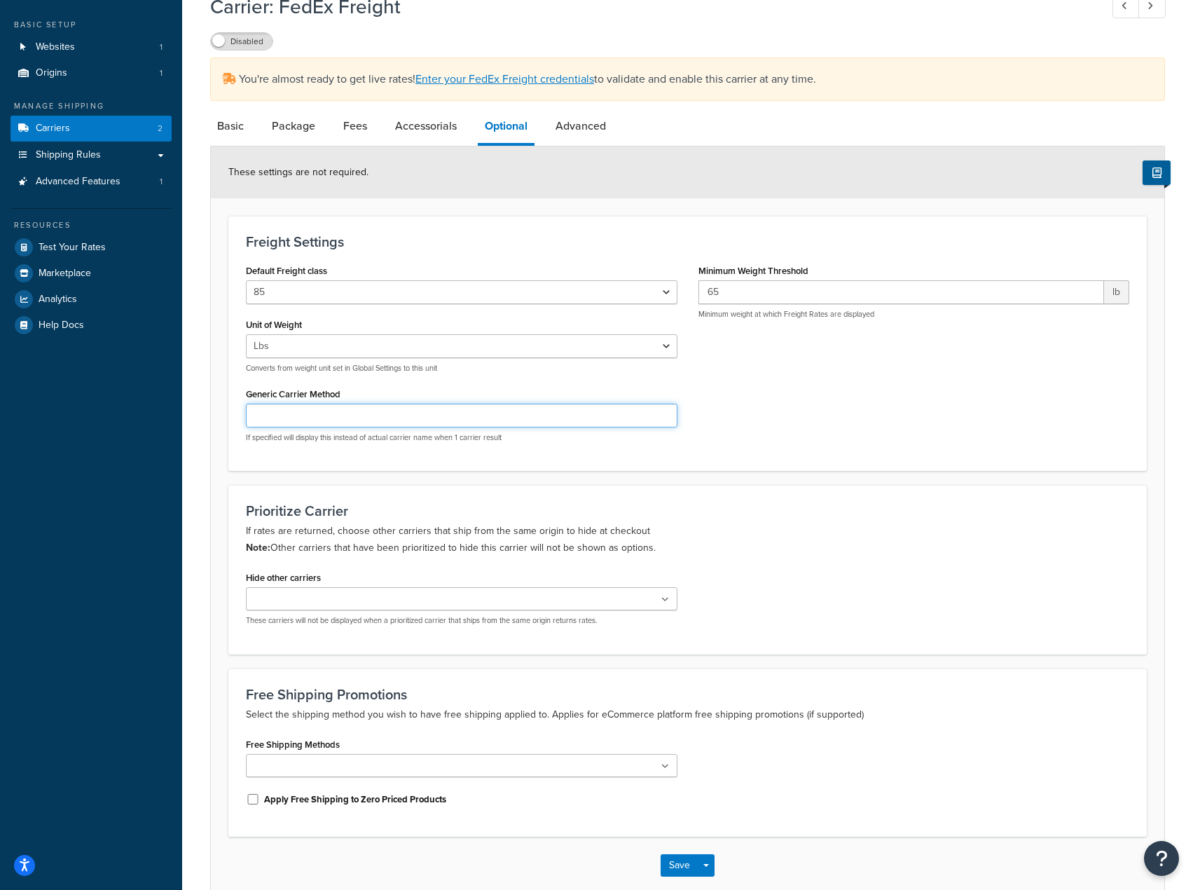
drag, startPoint x: 608, startPoint y: 423, endPoint x: 658, endPoint y: 436, distance: 51.3
click at [608, 424] on input "Generic Carrier Method" at bounding box center [462, 416] width 432 height 24
click at [765, 466] on div "Freight Settings Default Freight class 50 55 60 65 70 77.5 85 92.5 100 110 125 …" at bounding box center [687, 344] width 919 height 256
click at [599, 620] on p "These carriers will not be displayed when a prioritized carrier that ships from…" at bounding box center [462, 620] width 432 height 11
click at [653, 603] on ul at bounding box center [462, 598] width 432 height 23
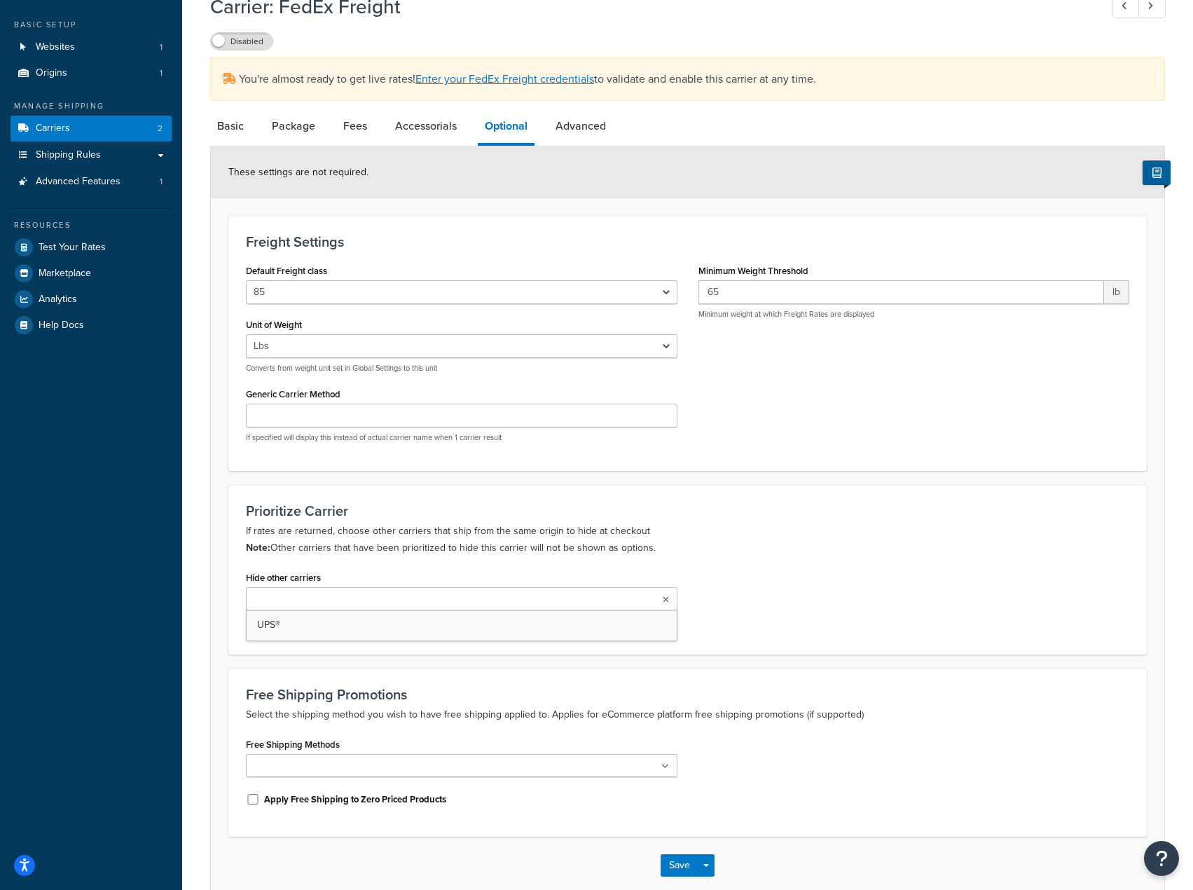
click at [747, 575] on div "Hide other carriers UPS® These carriers will not be displayed when a prioritize…" at bounding box center [687, 602] width 905 height 69
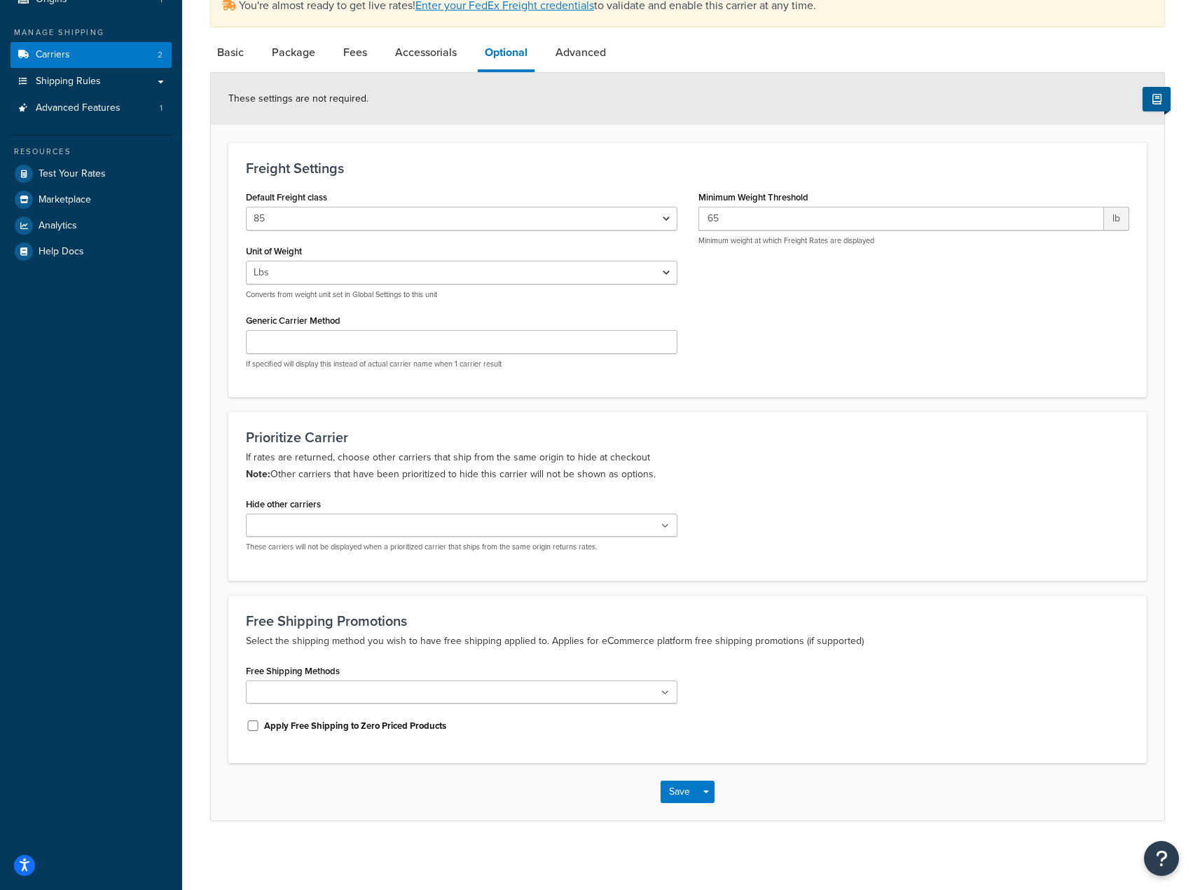
scroll to position [146, 0]
click at [763, 565] on div "Prioritize Carrier If rates are returned, choose other carriers that ship from …" at bounding box center [687, 494] width 919 height 169
click at [659, 526] on ul at bounding box center [462, 523] width 432 height 23
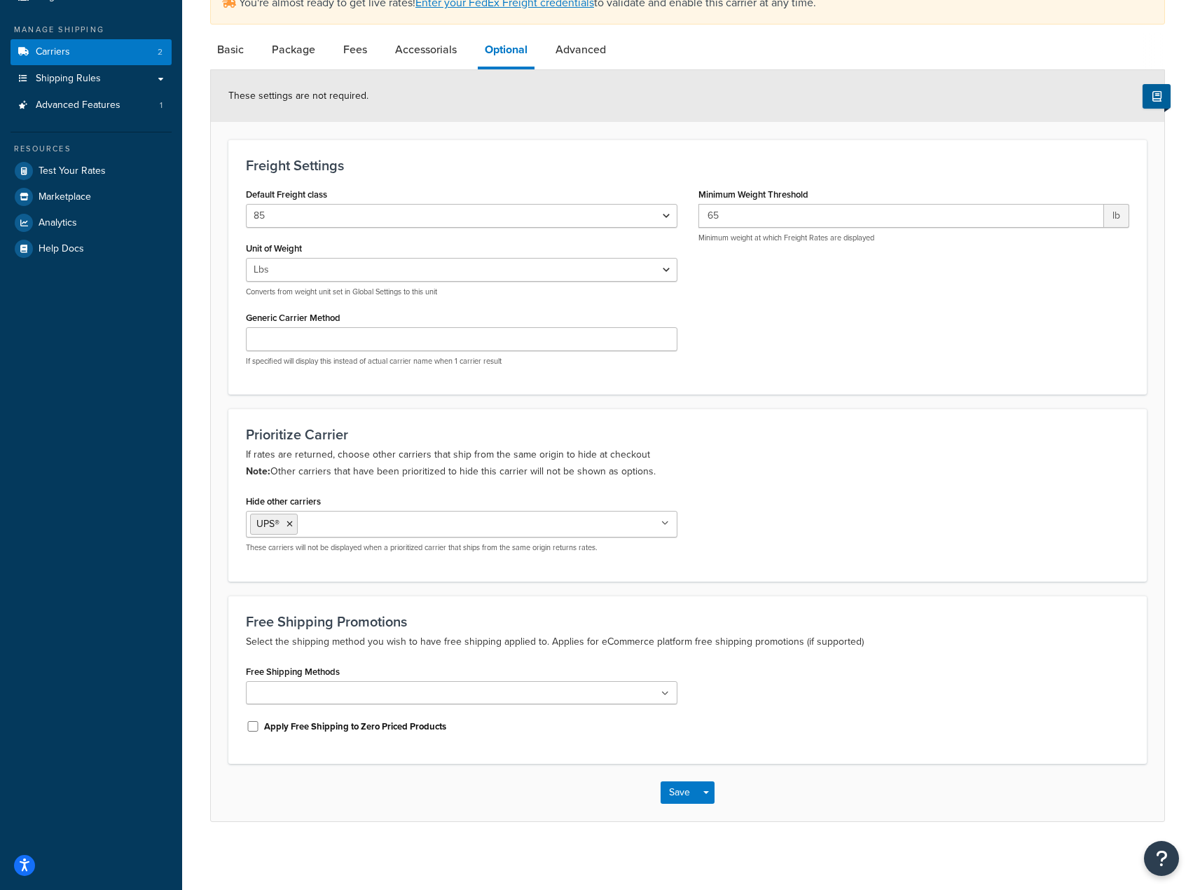
click at [863, 543] on div "Hide other carriers UPS® No results found These carriers will not be displayed …" at bounding box center [687, 527] width 905 height 72
click at [549, 676] on div "Free Shipping Methods Economy Freight Priority Freight" at bounding box center [462, 680] width 432 height 43
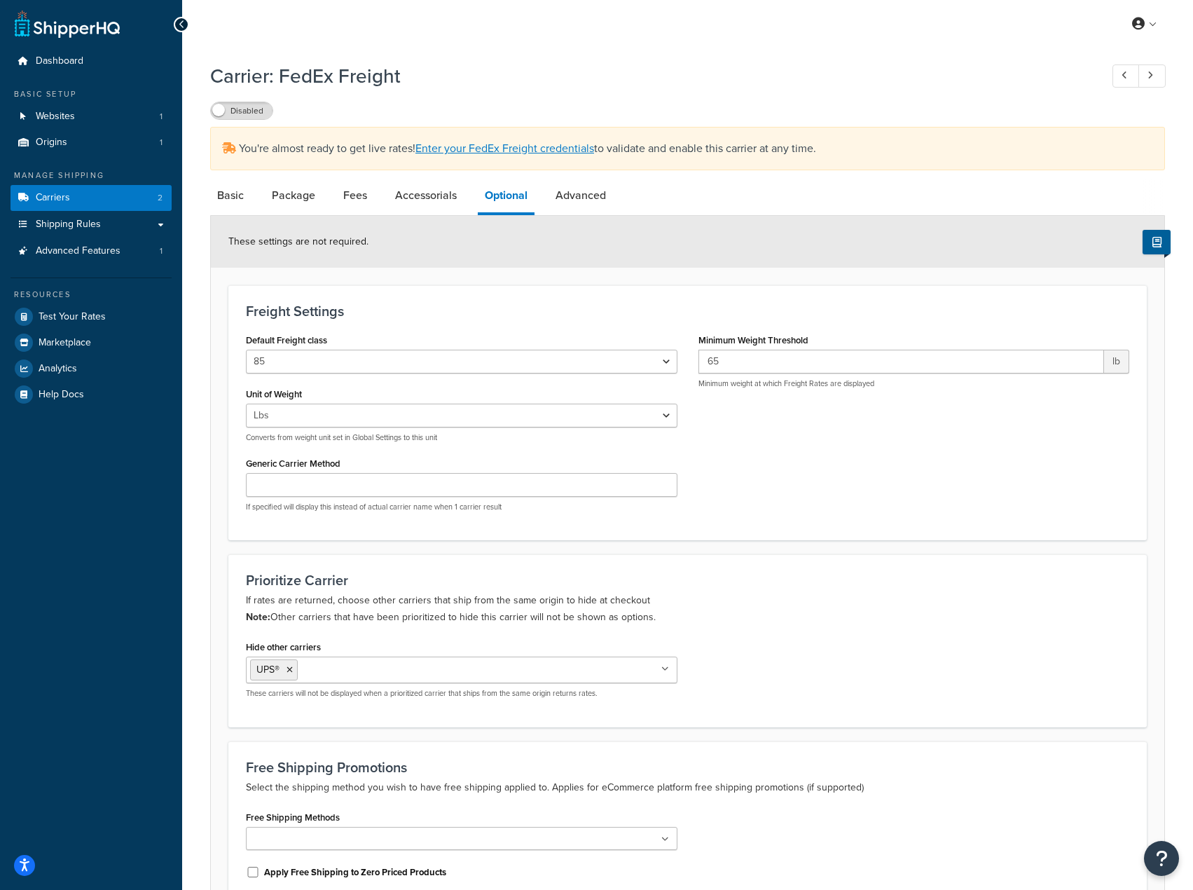
scroll to position [0, 0]
click at [593, 195] on link "Advanced" at bounding box center [581, 196] width 64 height 34
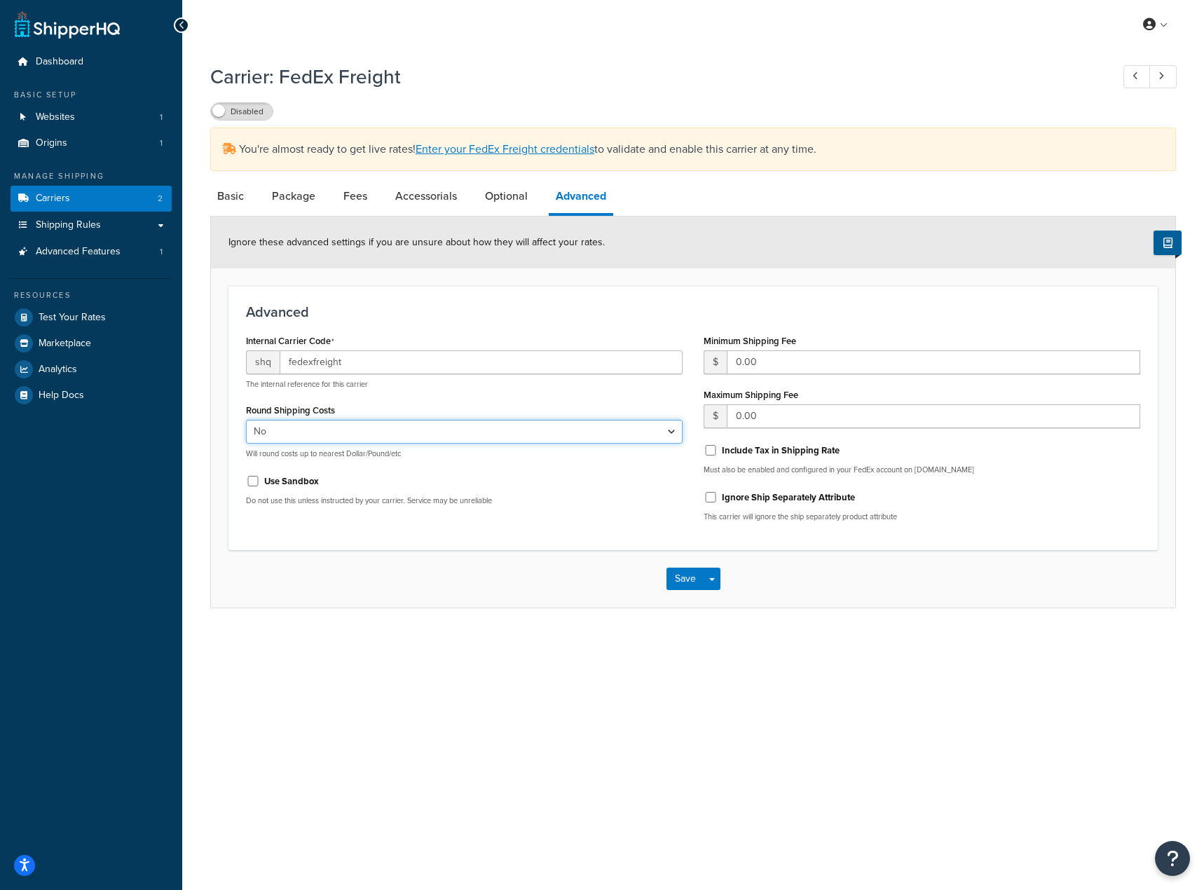
click at [495, 441] on select "Yes No" at bounding box center [464, 432] width 437 height 24
select select "true"
click at [246, 420] on select "Yes No" at bounding box center [464, 432] width 437 height 24
click at [490, 549] on div "Advanced Internal Carrier Code shq fedexfreight The internal reference for this…" at bounding box center [692, 418] width 929 height 265
click at [396, 523] on div "Internal Carrier Code shq fedexfreight The internal reference for this carrier …" at bounding box center [692, 432] width 915 height 203
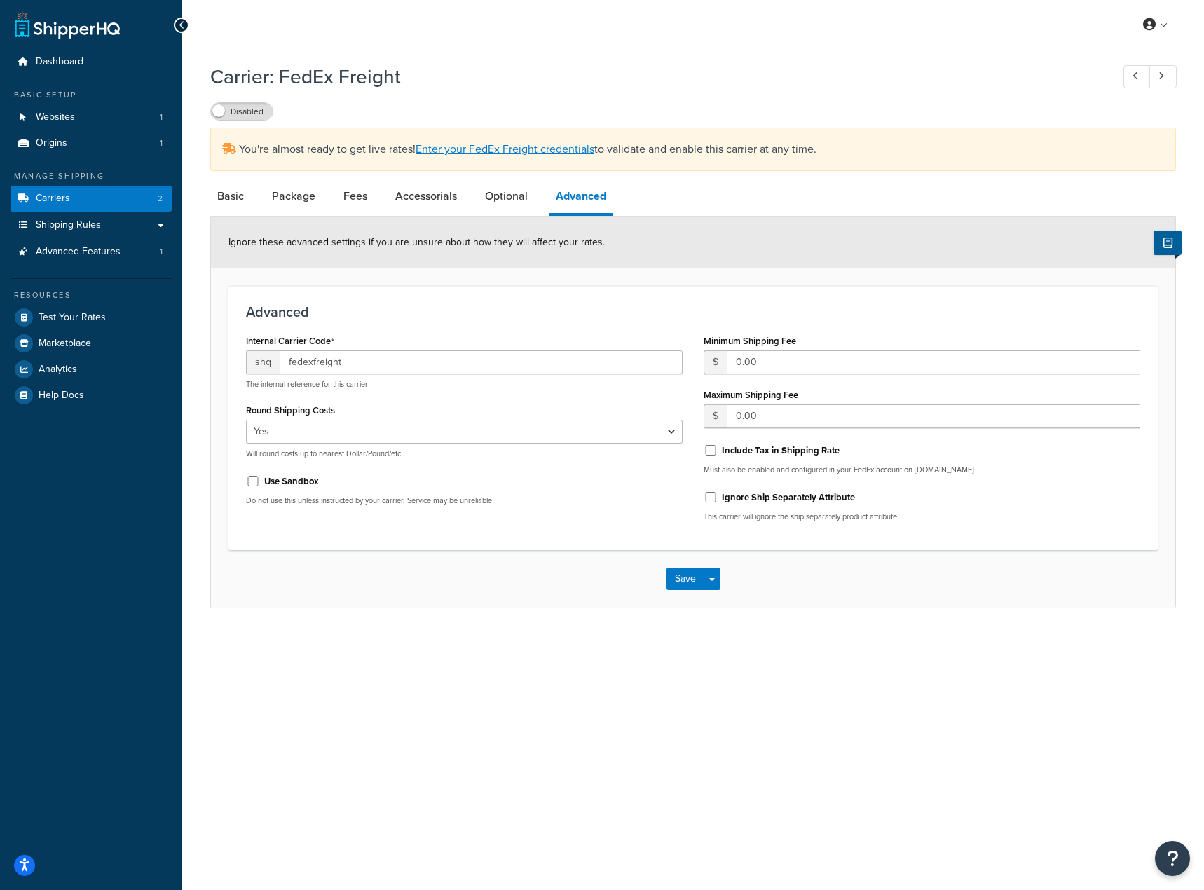
drag, startPoint x: 350, startPoint y: 519, endPoint x: 442, endPoint y: 495, distance: 95.5
click at [352, 520] on div "Internal Carrier Code shq fedexfreight The internal reference for this carrier …" at bounding box center [692, 432] width 915 height 203
click at [658, 479] on div "Use Sandbox" at bounding box center [464, 479] width 437 height 21
click at [763, 417] on input "0.00" at bounding box center [933, 416] width 413 height 24
click at [870, 289] on div "Advanced Internal Carrier Code shq fedexfreight The internal reference for this…" at bounding box center [692, 418] width 929 height 265
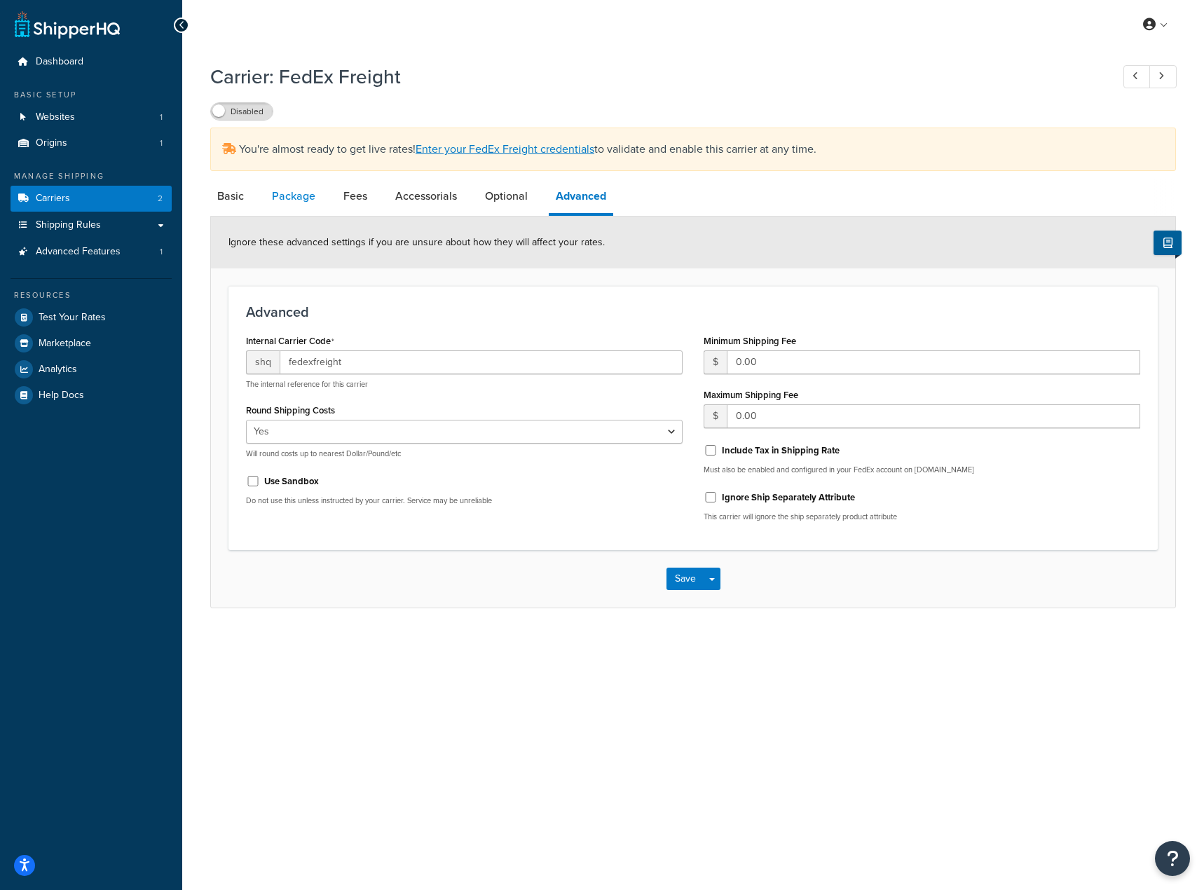
click at [302, 197] on link "Package" at bounding box center [293, 196] width 57 height 34
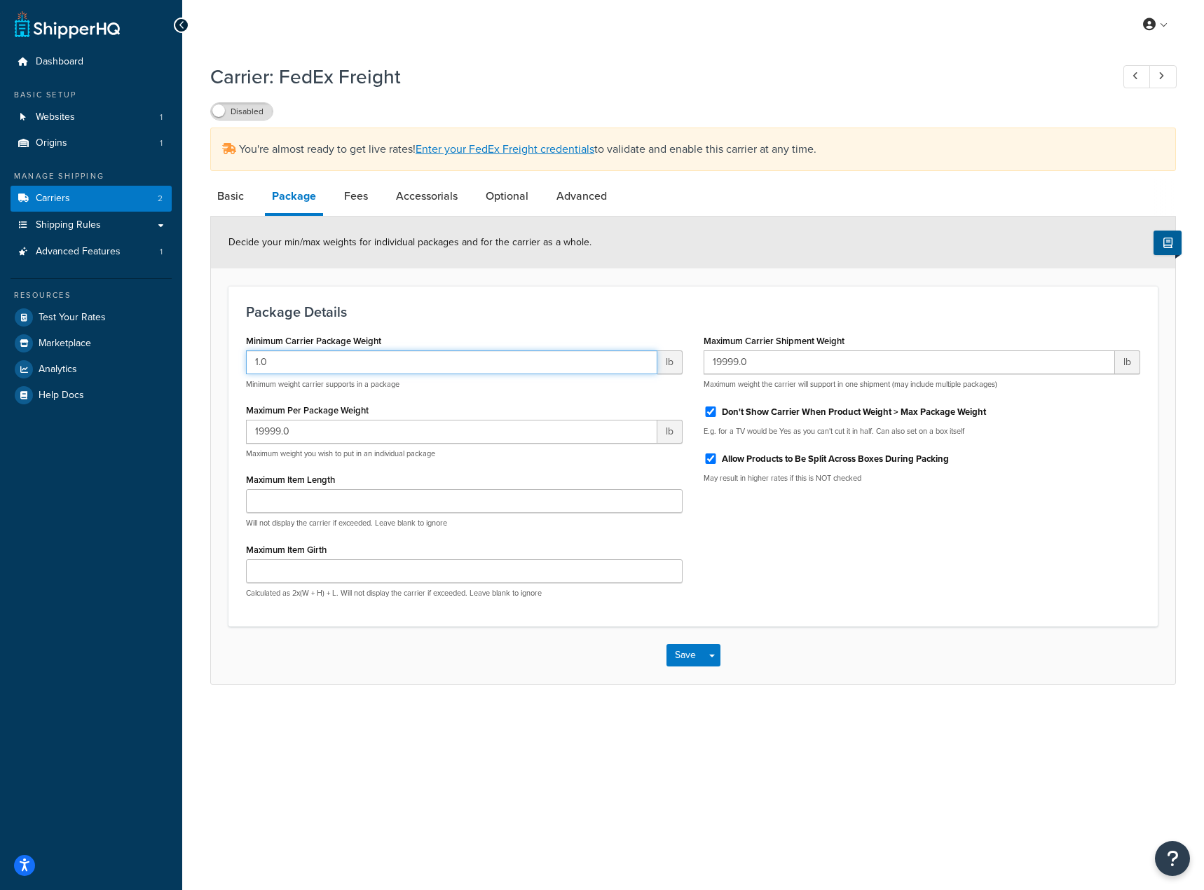
click at [592, 362] on input "1.0" at bounding box center [451, 362] width 411 height 24
type input "3"
type input "50"
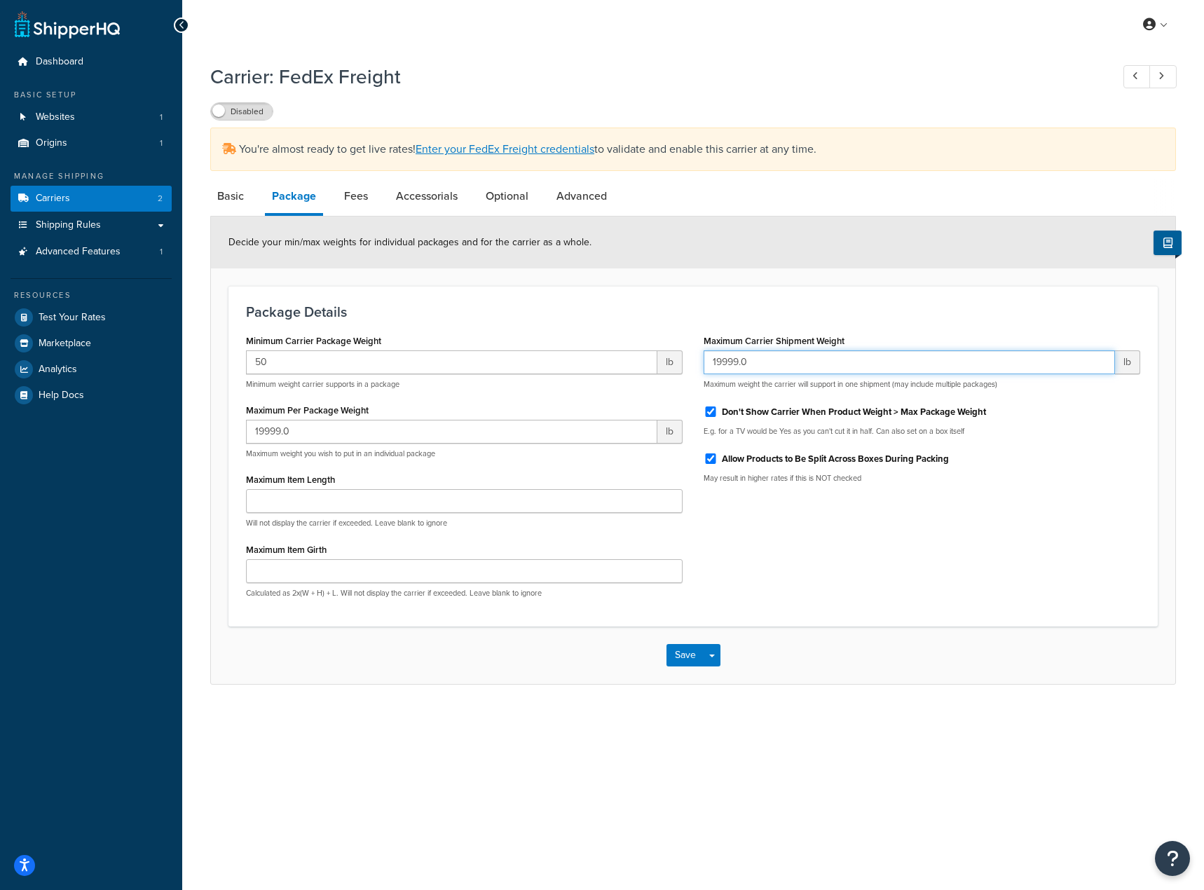
click at [709, 361] on input "19999.0" at bounding box center [909, 362] width 411 height 24
click at [792, 282] on form "Decide your min/max weights for individual packages and for the carrier as a wh…" at bounding box center [693, 451] width 964 height 468
click at [812, 552] on div "Minimum Carrier Package Weight 50 lb Minimum weight carrier supports in a packa…" at bounding box center [692, 470] width 915 height 279
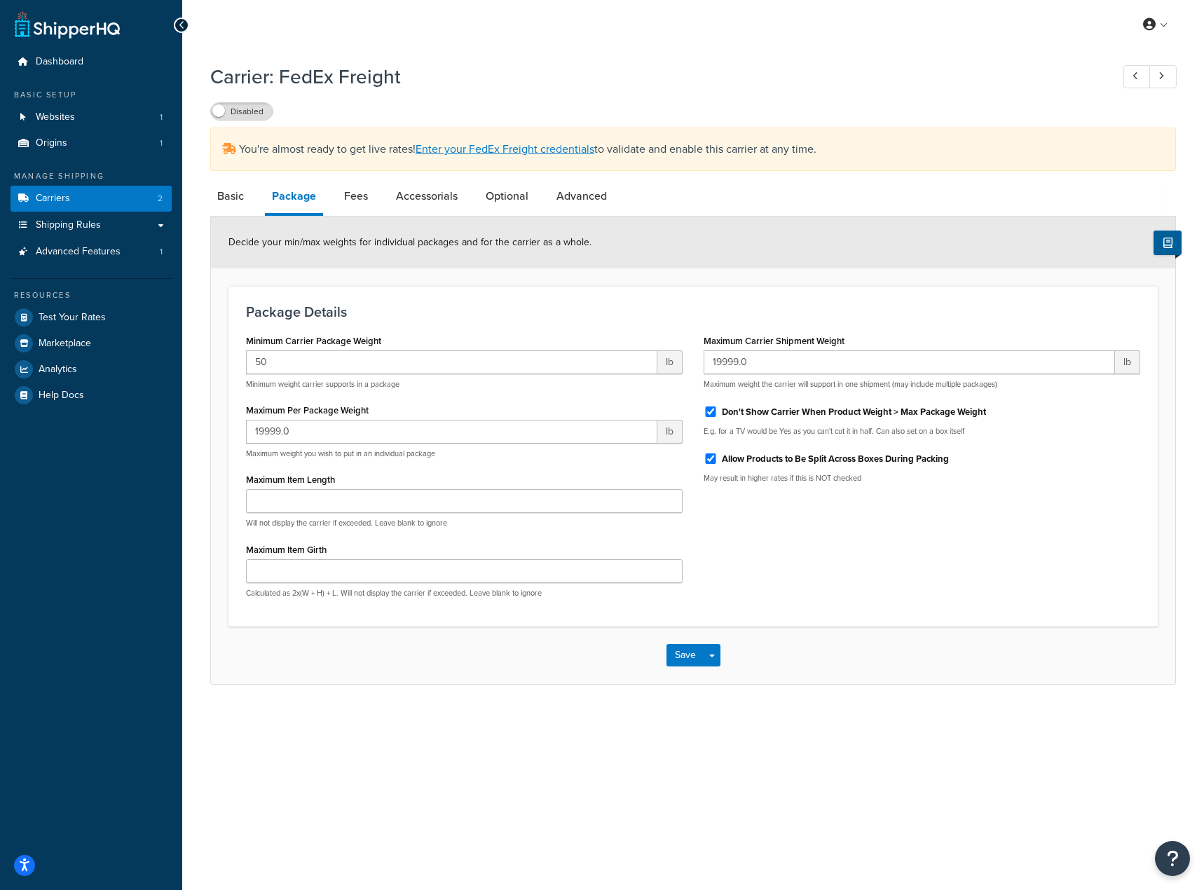
click at [804, 578] on div "Minimum Carrier Package Weight 50 lb Minimum weight carrier supports in a packa…" at bounding box center [692, 470] width 915 height 279
click at [741, 531] on div "Minimum Carrier Package Weight 50 lb Minimum weight carrier supports in a packa…" at bounding box center [692, 470] width 915 height 279
click at [236, 196] on link "Basic" at bounding box center [230, 196] width 41 height 34
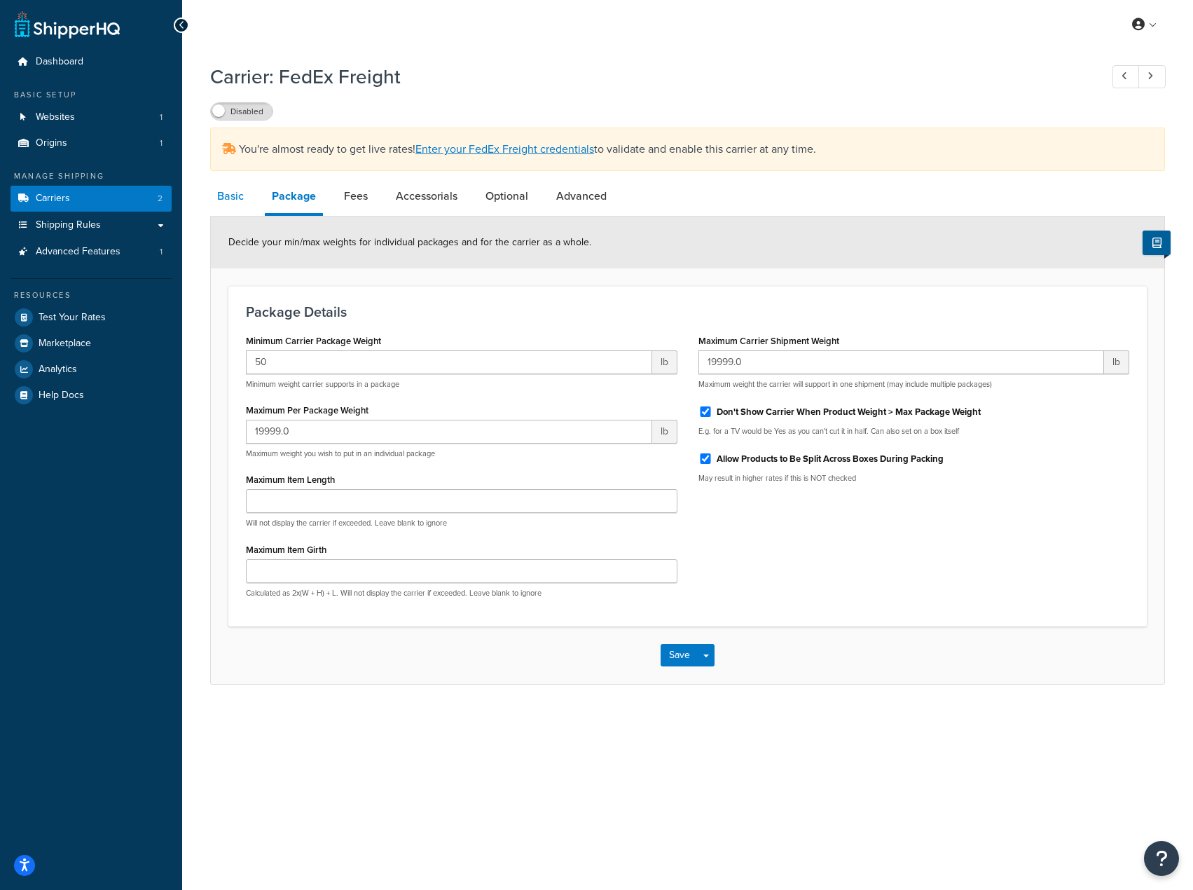
select select "fedExFreight"
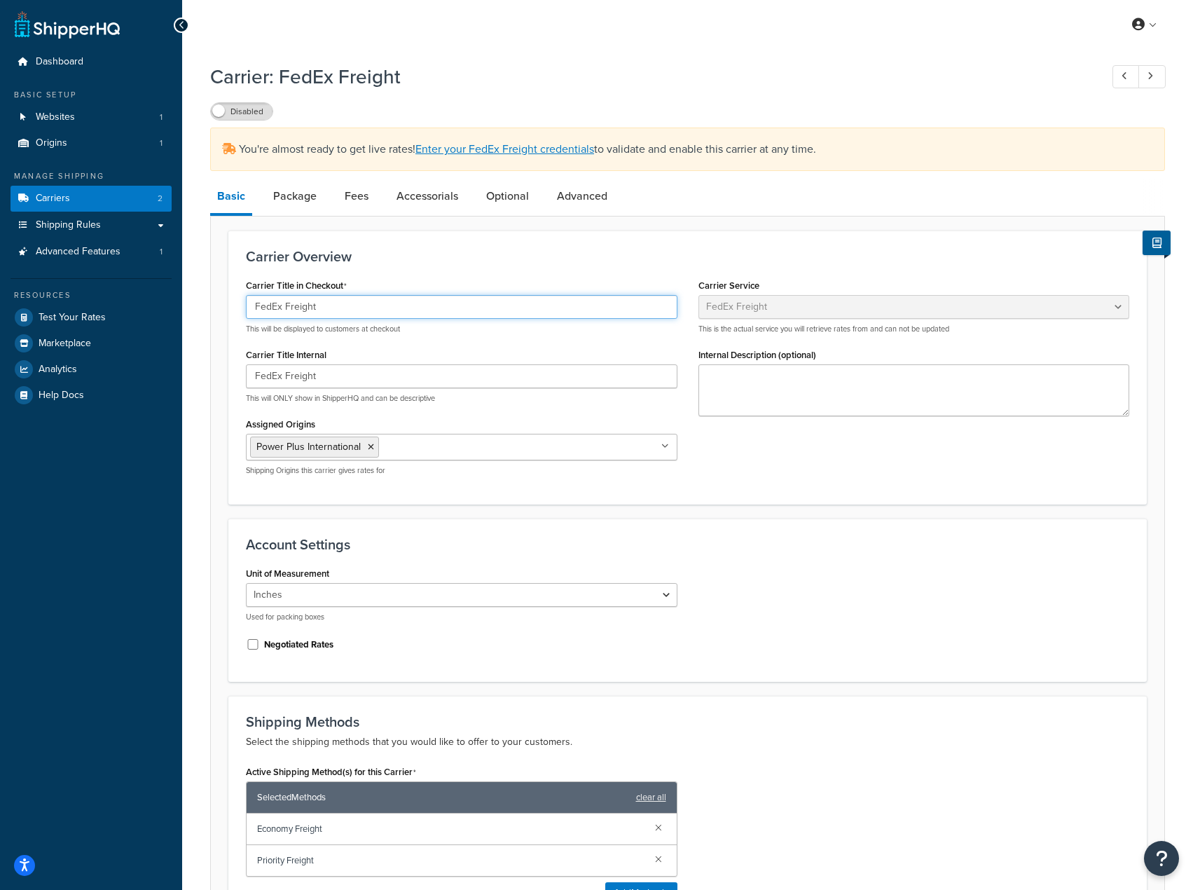
click at [345, 315] on input "FedEx Freight" at bounding box center [462, 307] width 432 height 24
click at [756, 591] on div "Unit of Measurement Inches Centimetres Used for packing boxes Negotiated Rates" at bounding box center [687, 613] width 905 height 101
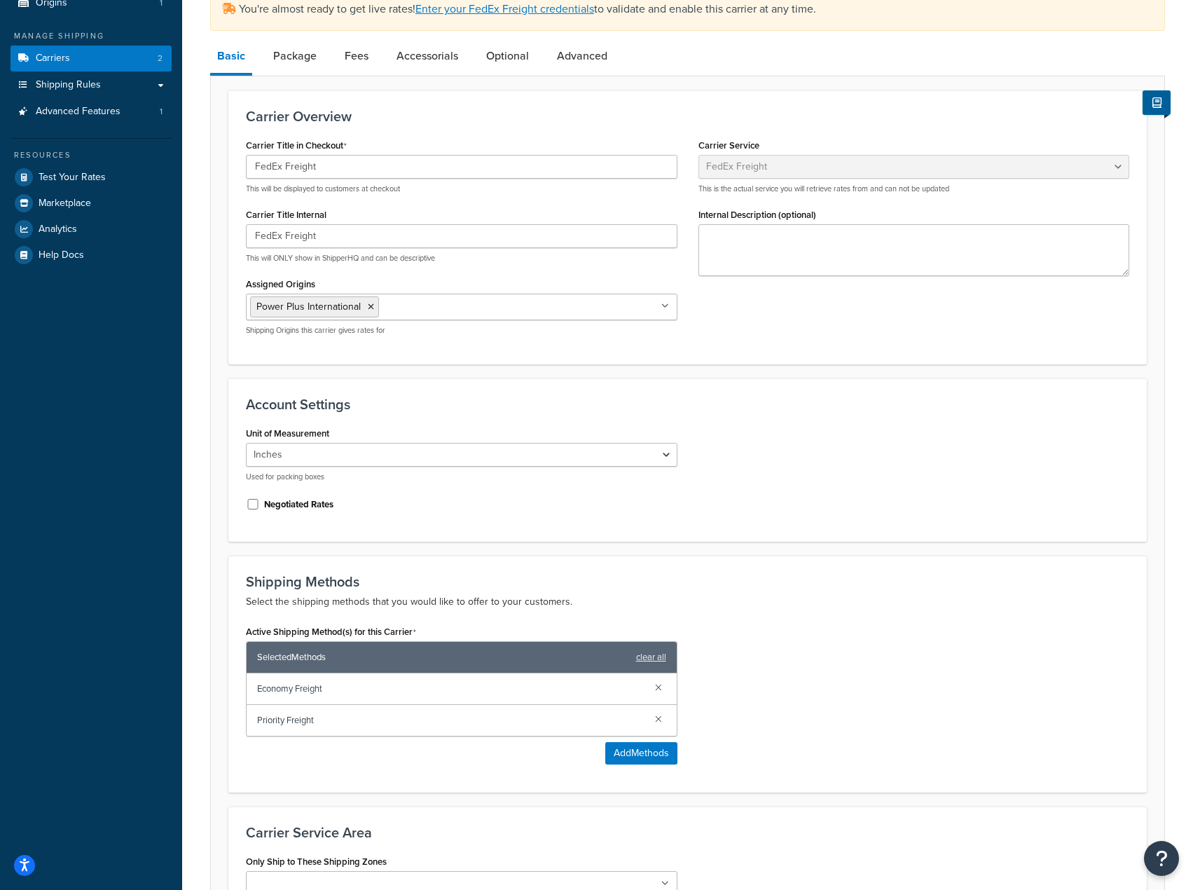
click at [804, 489] on div "Unit of Measurement Inches Centimetres Used for packing boxes Negotiated Rates" at bounding box center [687, 473] width 905 height 101
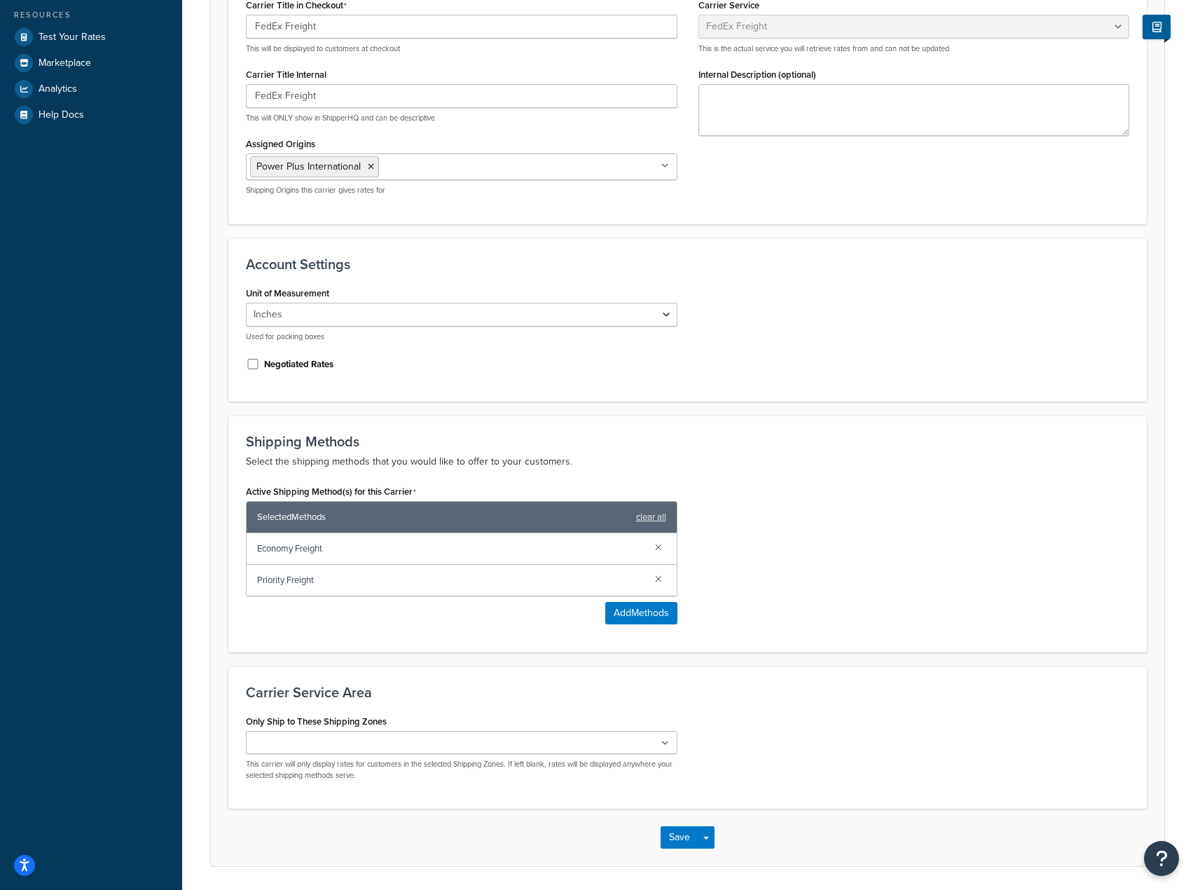
scroll to position [329, 0]
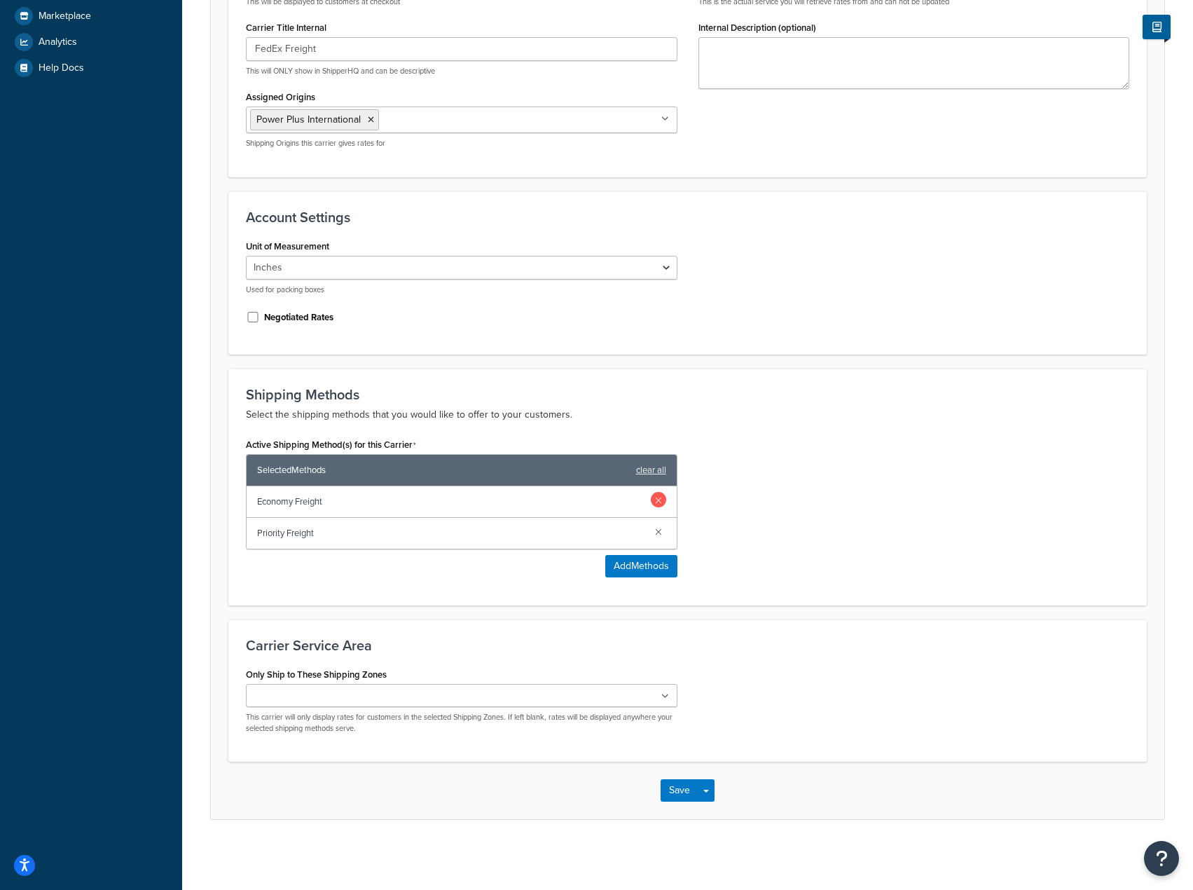
click at [660, 500] on link at bounding box center [658, 499] width 15 height 15
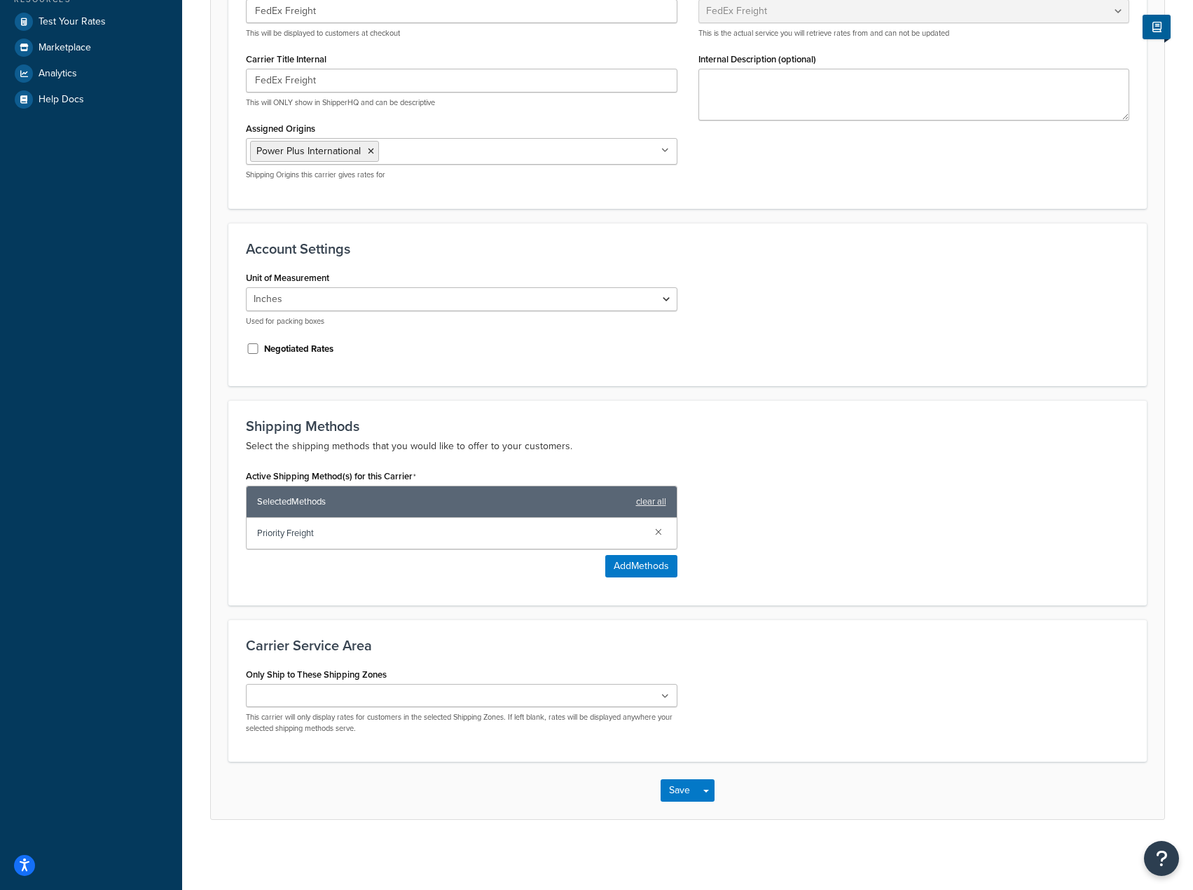
scroll to position [297, 0]
click at [817, 512] on div "Active Shipping Method(s) for this Carrier Selected Methods clear all Priority …" at bounding box center [687, 527] width 905 height 122
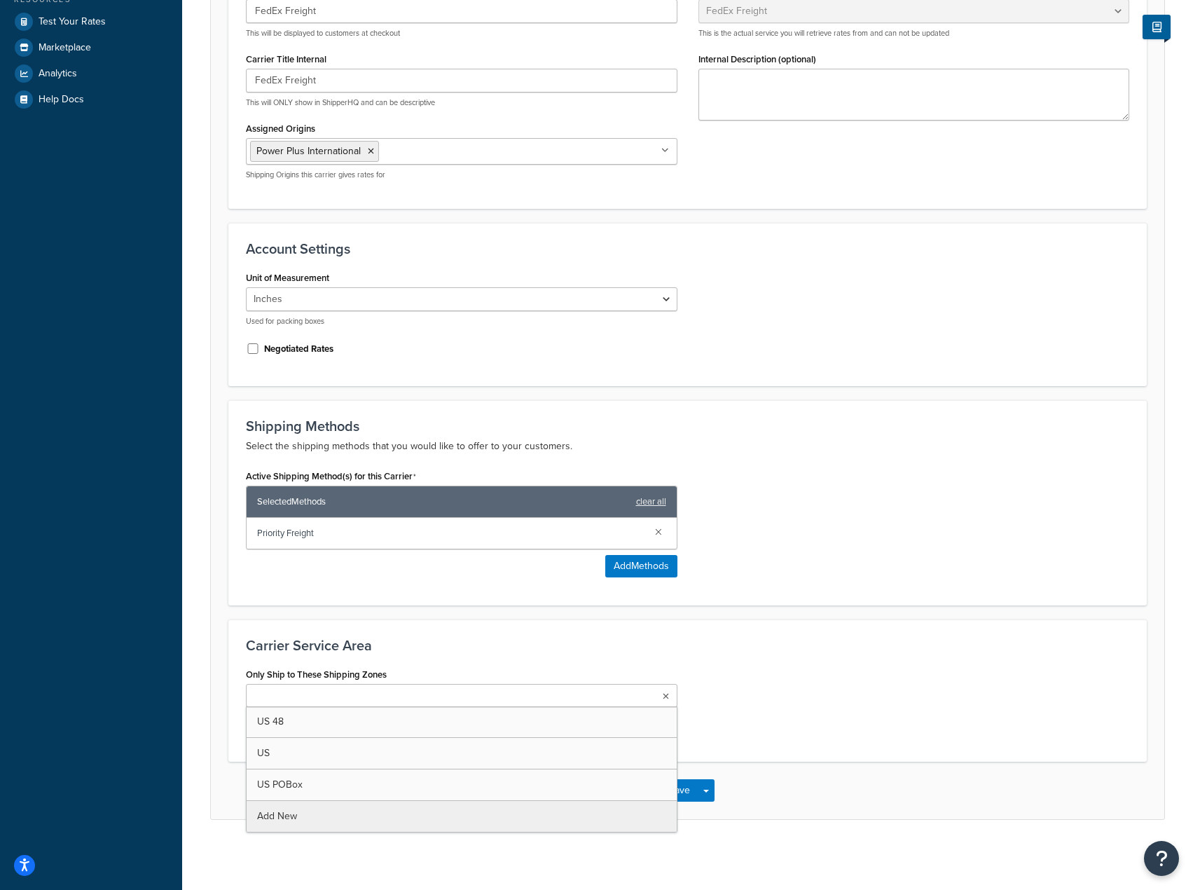
click at [661, 694] on ul at bounding box center [462, 695] width 432 height 23
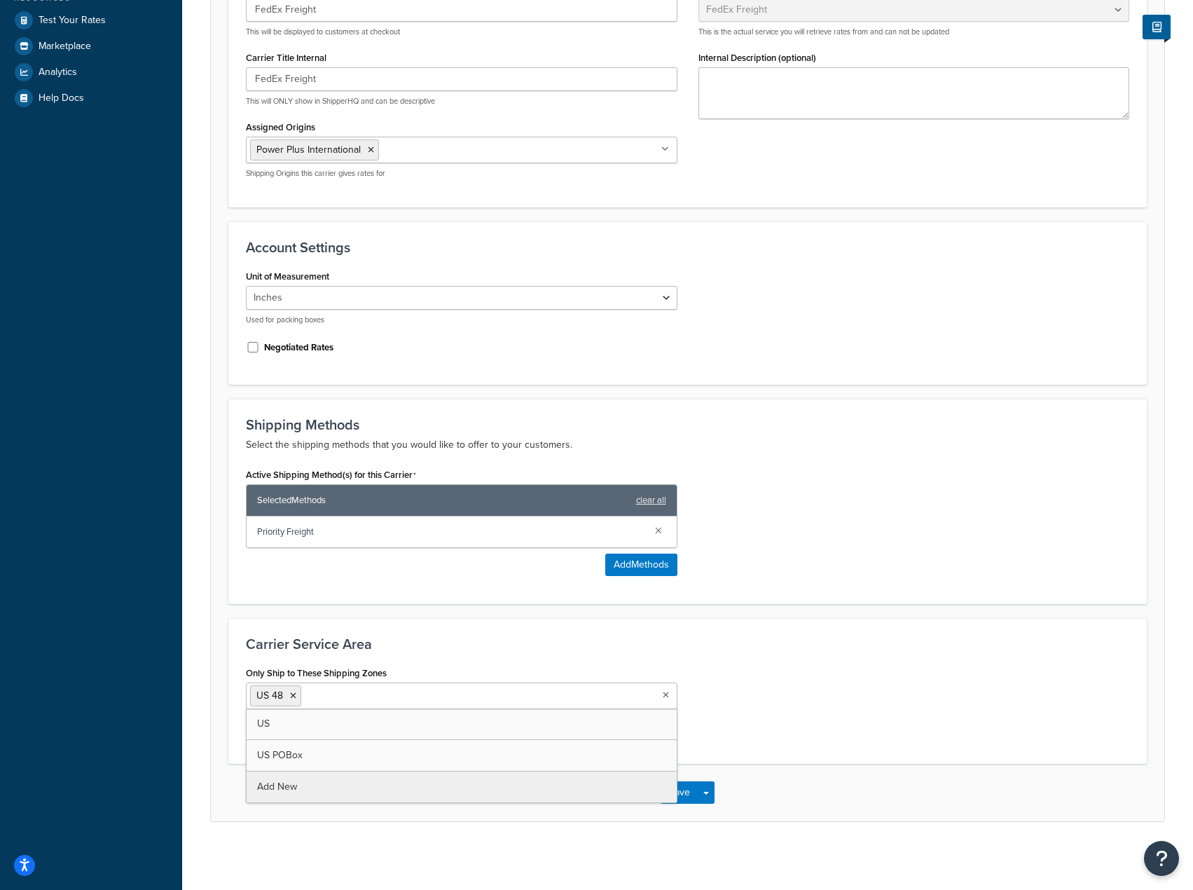
click at [799, 680] on div "Only Ship to These Shipping Zones US 48 US US POBox Add New This carrier will o…" at bounding box center [687, 704] width 905 height 83
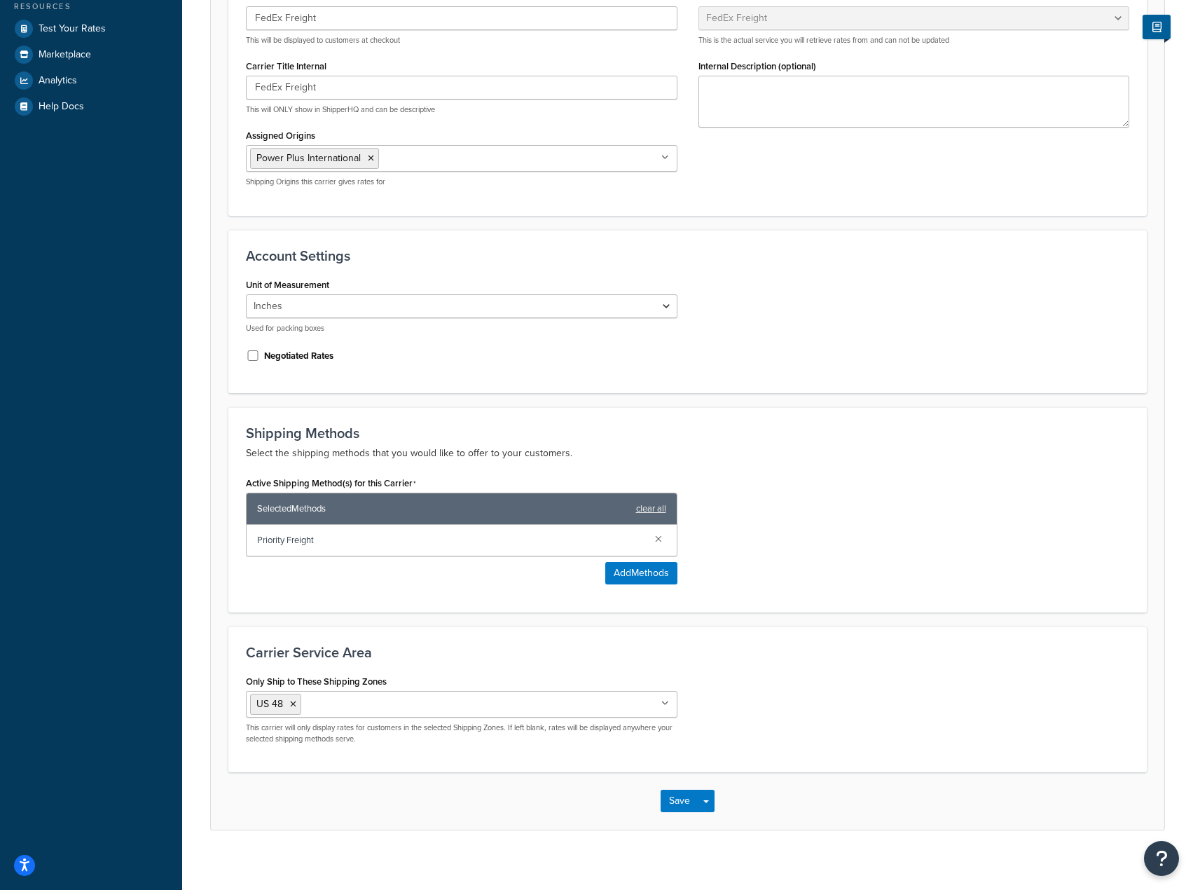
scroll to position [301, 0]
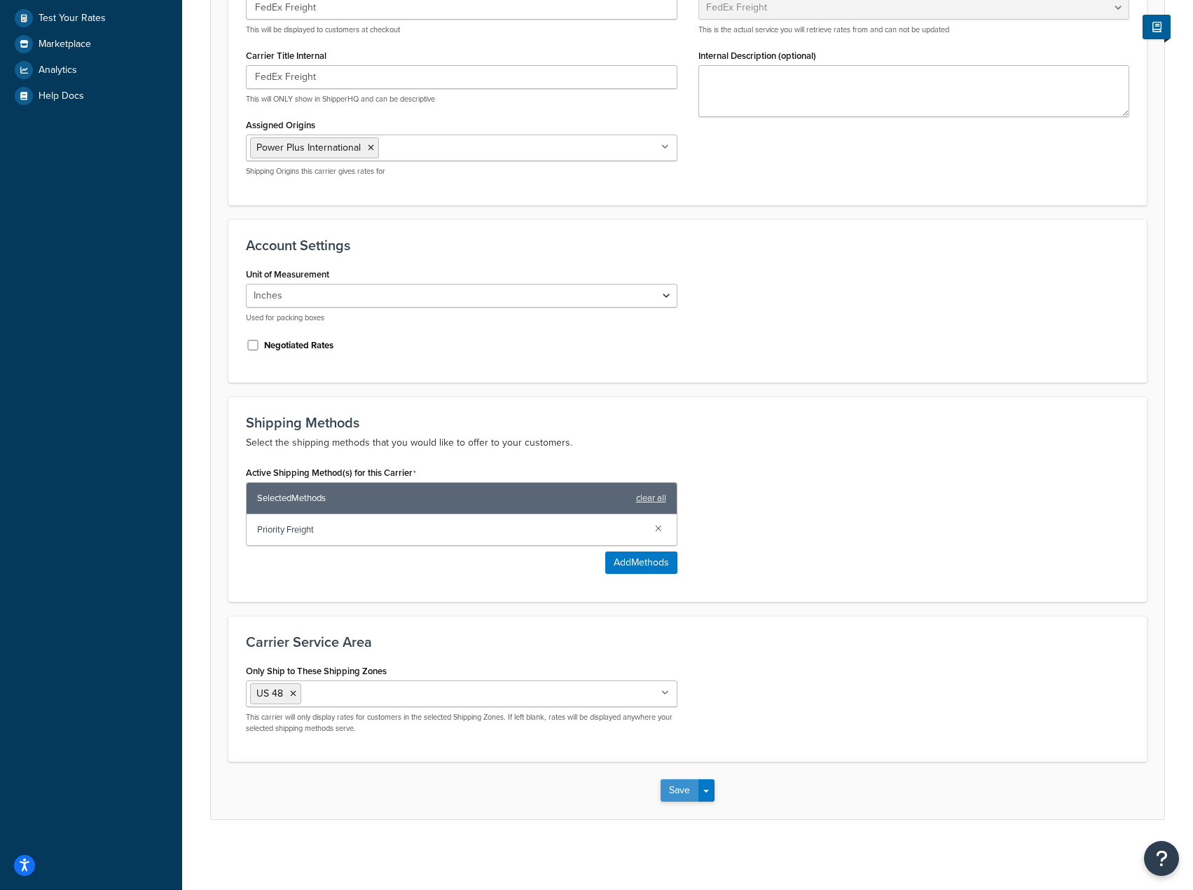
click at [682, 786] on button "Save" at bounding box center [680, 790] width 38 height 22
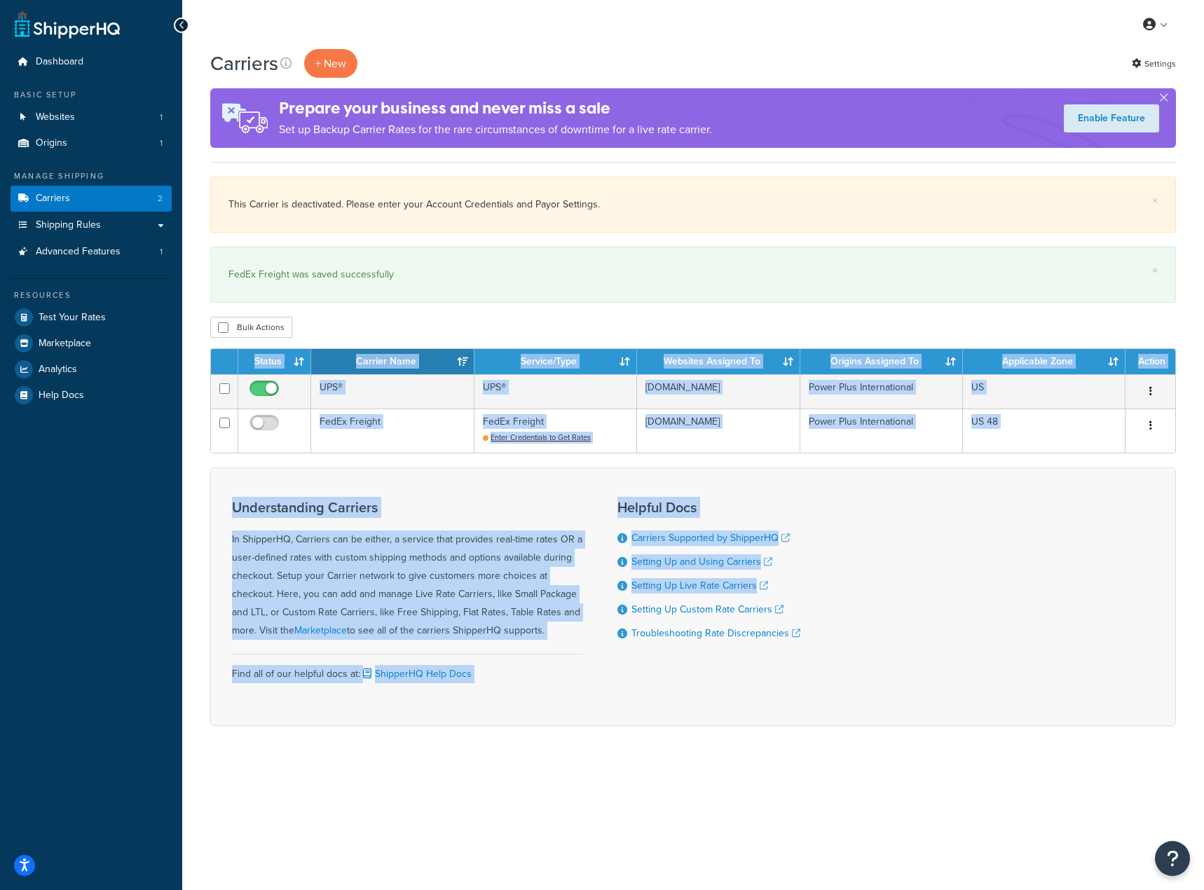
drag, startPoint x: 917, startPoint y: 591, endPoint x: 841, endPoint y: 457, distance: 154.7
click at [719, 328] on div "Carriers + New Settings Prepare your business and never miss a sale Set up Back…" at bounding box center [693, 412] width 1022 height 726
click at [917, 560] on div "Understanding Carriers In ShipperHQ, Carriers can be either, a service that pro…" at bounding box center [693, 596] width 966 height 259
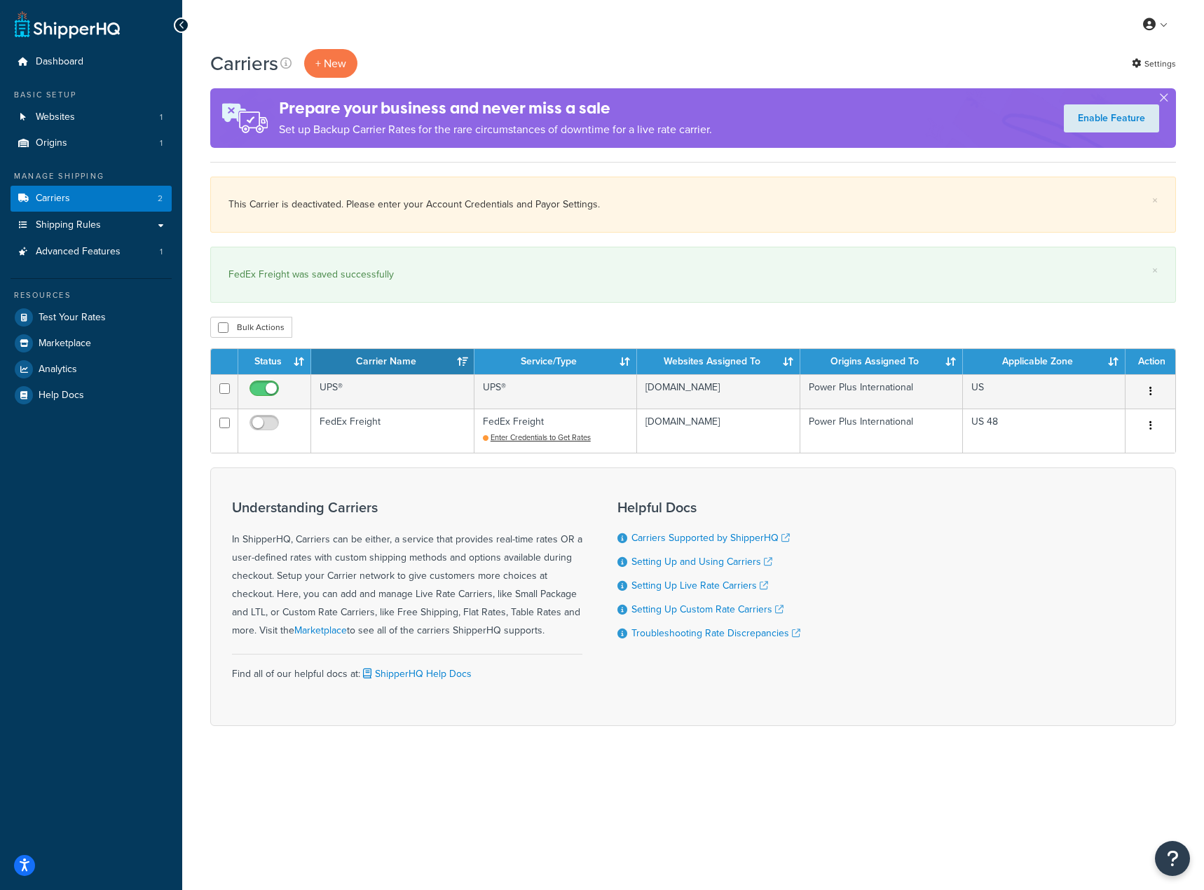
click at [703, 55] on div "Carriers + New Settings" at bounding box center [693, 63] width 966 height 29
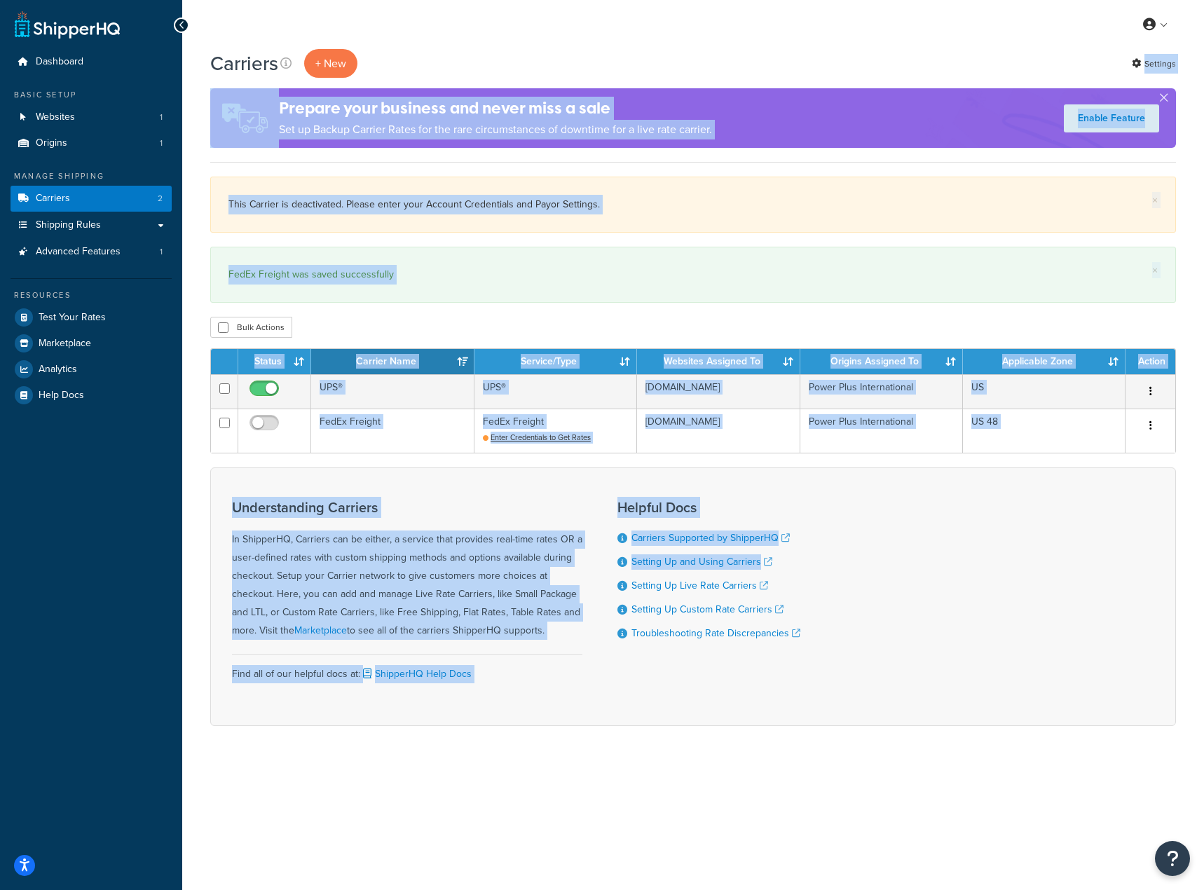
drag, startPoint x: 703, startPoint y: 54, endPoint x: 1013, endPoint y: 561, distance: 593.8
click at [1013, 561] on div "Carriers + New Settings Prepare your business and never miss a sale Set up Back…" at bounding box center [693, 412] width 1022 height 726
click at [1013, 561] on div "Understanding Carriers In ShipperHQ, Carriers can be either, a service that pro…" at bounding box center [693, 596] width 966 height 259
drag, startPoint x: 1013, startPoint y: 561, endPoint x: 779, endPoint y: 52, distance: 559.7
click at [779, 53] on div "Carriers + New Settings Prepare your business and never miss a sale Set up Back…" at bounding box center [693, 412] width 1022 height 726
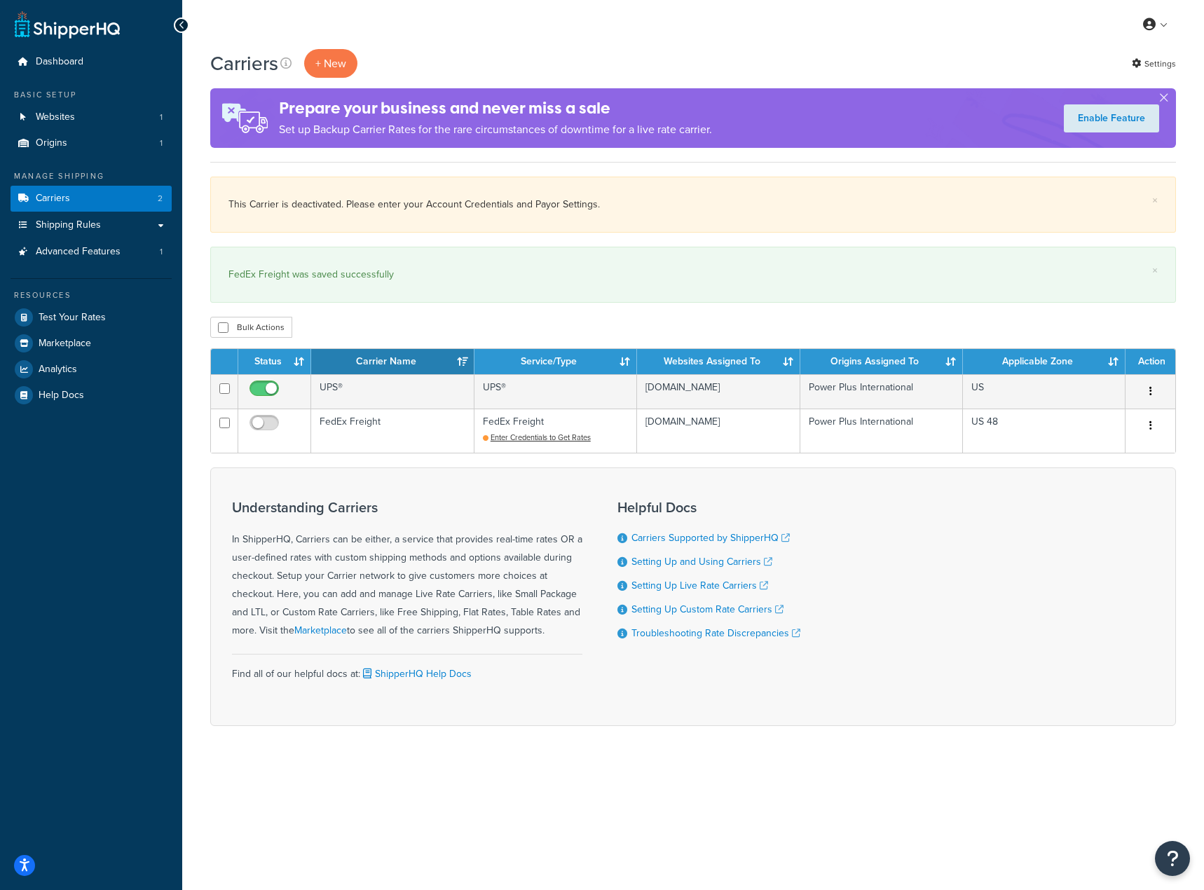
click at [779, 52] on div "Carriers + New Settings" at bounding box center [693, 63] width 966 height 29
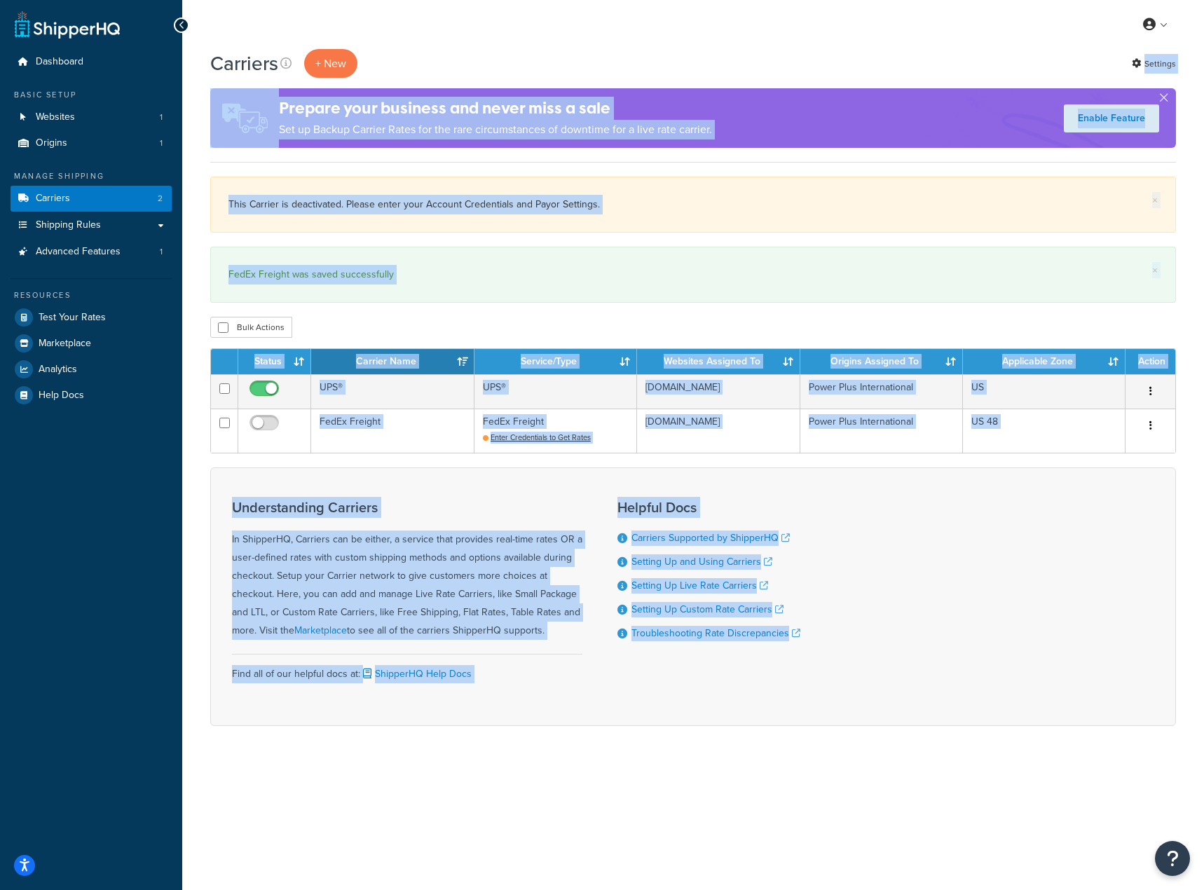
drag, startPoint x: 779, startPoint y: 52, endPoint x: 1040, endPoint y: 661, distance: 662.4
click at [1040, 661] on div "Carriers + New Settings Prepare your business and never miss a sale Set up Back…" at bounding box center [693, 412] width 1022 height 726
click at [1040, 661] on div "Understanding Carriers In ShipperHQ, Carriers can be either, a service that pro…" at bounding box center [693, 596] width 966 height 259
drag, startPoint x: 1011, startPoint y: 595, endPoint x: 680, endPoint y: 60, distance: 628.7
click at [680, 60] on div "Carriers + New Settings Prepare your business and never miss a sale Set up Back…" at bounding box center [693, 412] width 1022 height 726
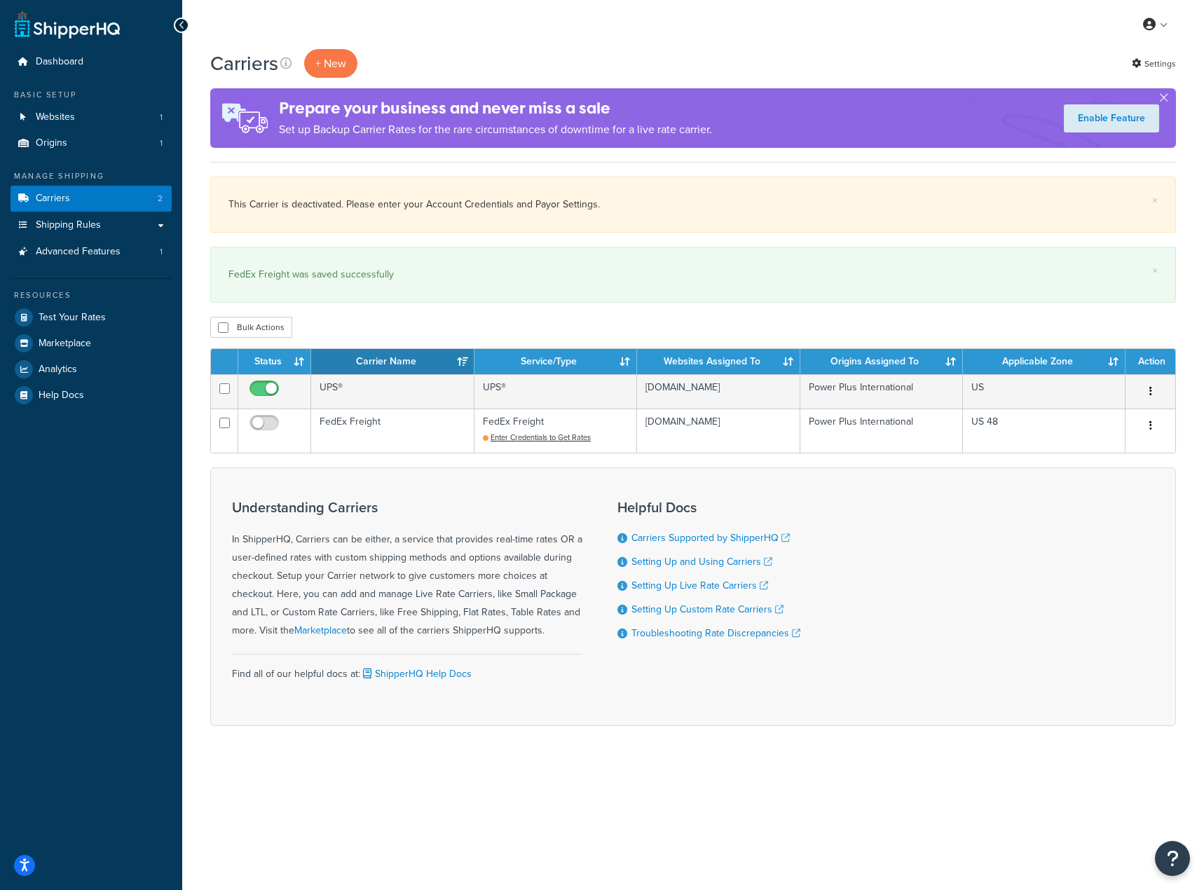
click at [680, 60] on div "Carriers + New Settings" at bounding box center [693, 63] width 966 height 29
